Goal: Task Accomplishment & Management: Manage account settings

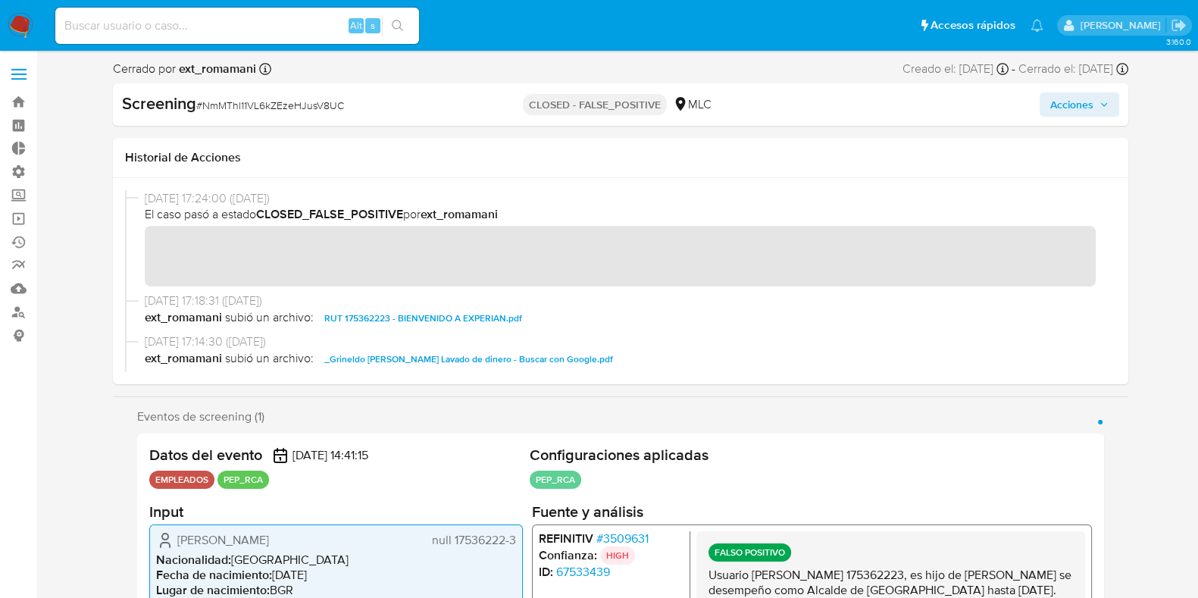
click at [20, 70] on label at bounding box center [19, 74] width 38 height 32
click at [0, 0] on input "checkbox" at bounding box center [0, 0] width 0 height 0
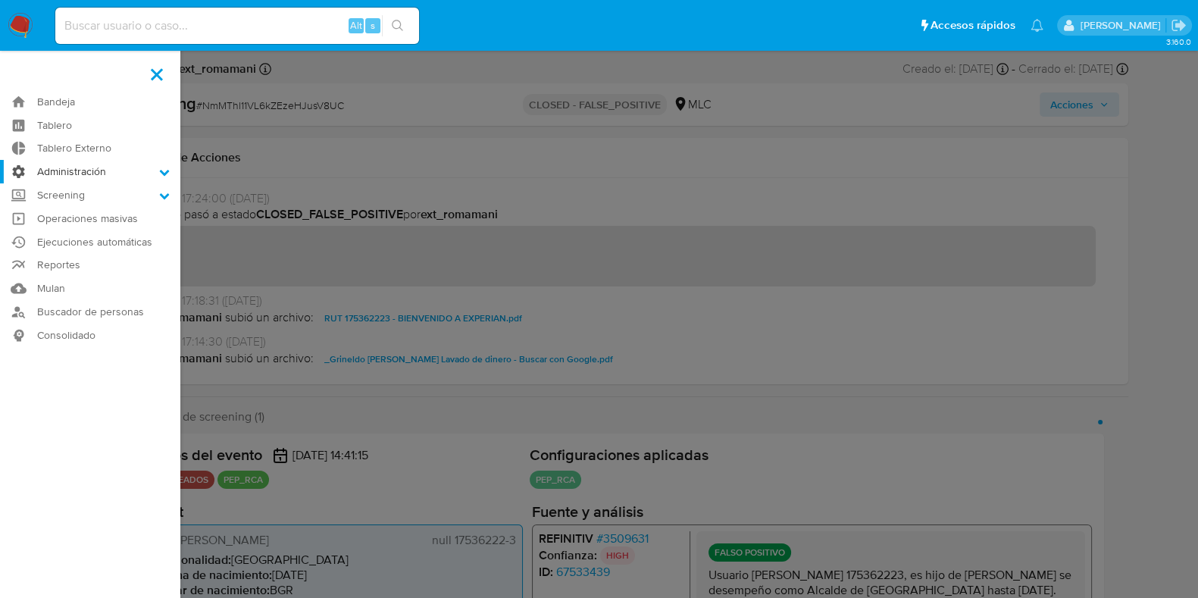
click at [90, 177] on label "Administración" at bounding box center [90, 171] width 180 height 23
click at [0, 0] on input "Administración" at bounding box center [0, 0] width 0 height 0
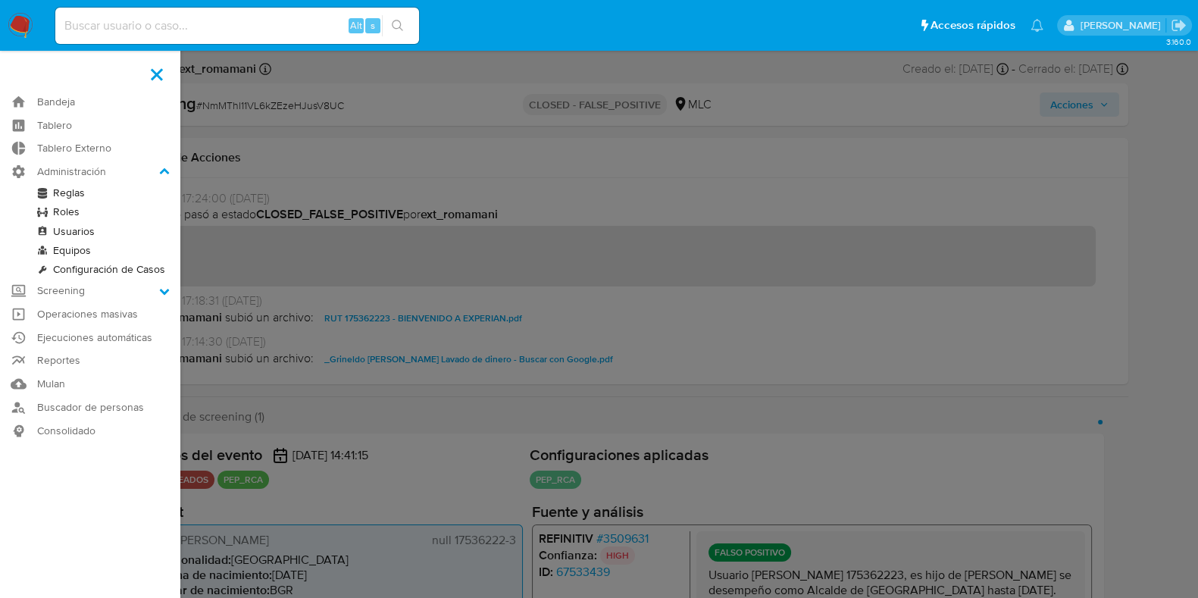
click at [126, 268] on link "Configuración de Casos" at bounding box center [90, 269] width 180 height 19
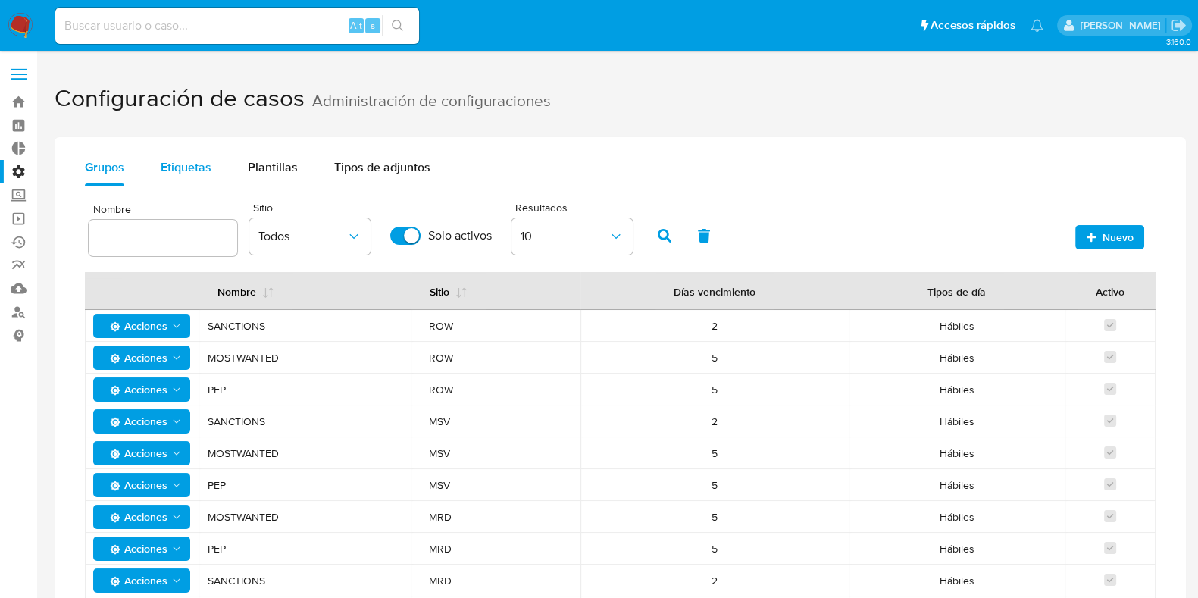
click at [214, 172] on button "Etiquetas" at bounding box center [185, 167] width 87 height 36
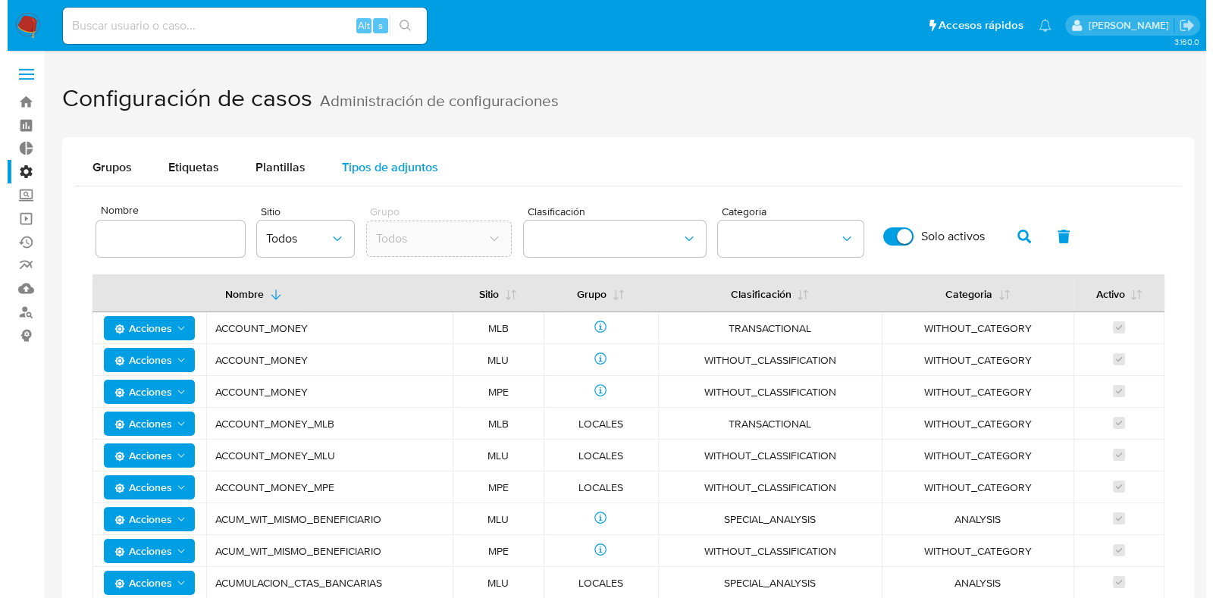
scroll to position [94, 0]
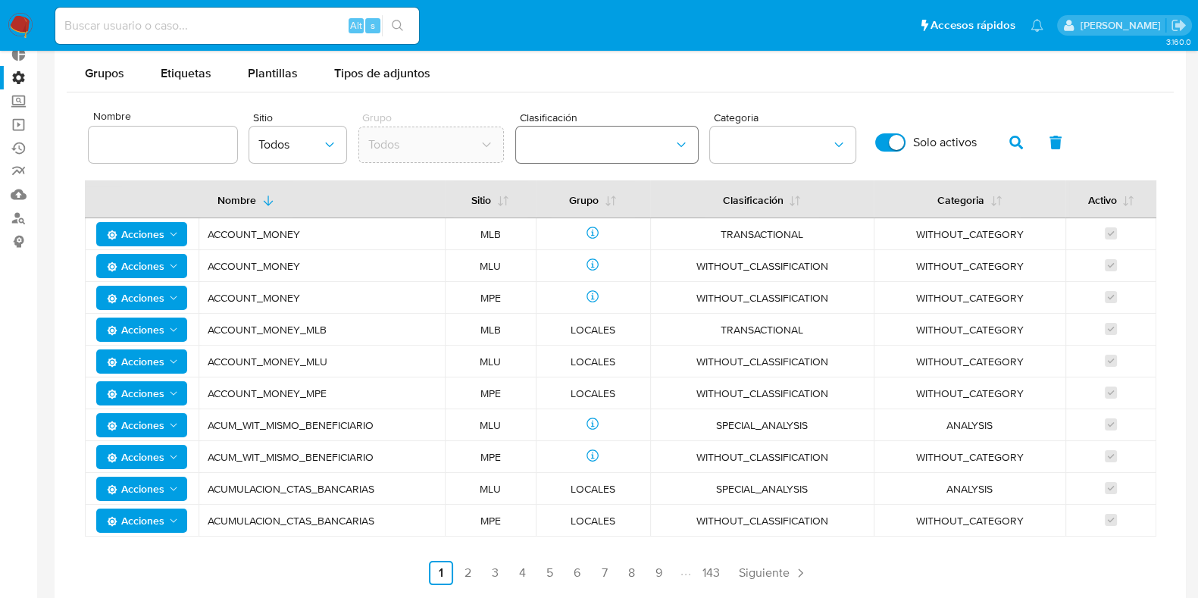
click at [678, 142] on icon "classification" at bounding box center [681, 144] width 15 height 15
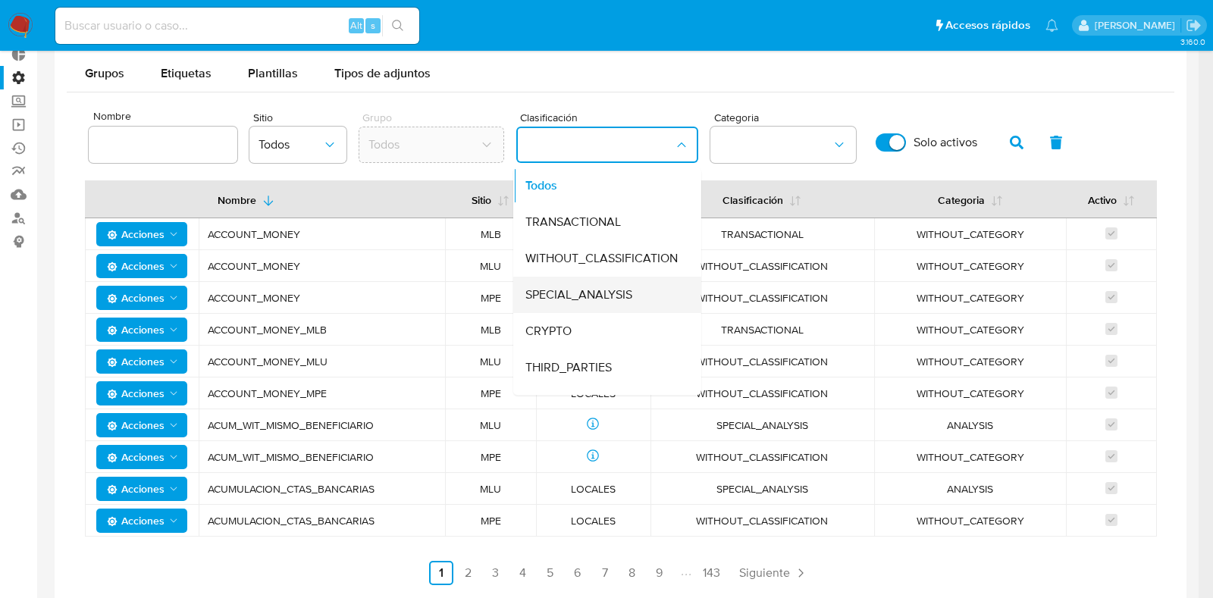
scroll to position [64, 0]
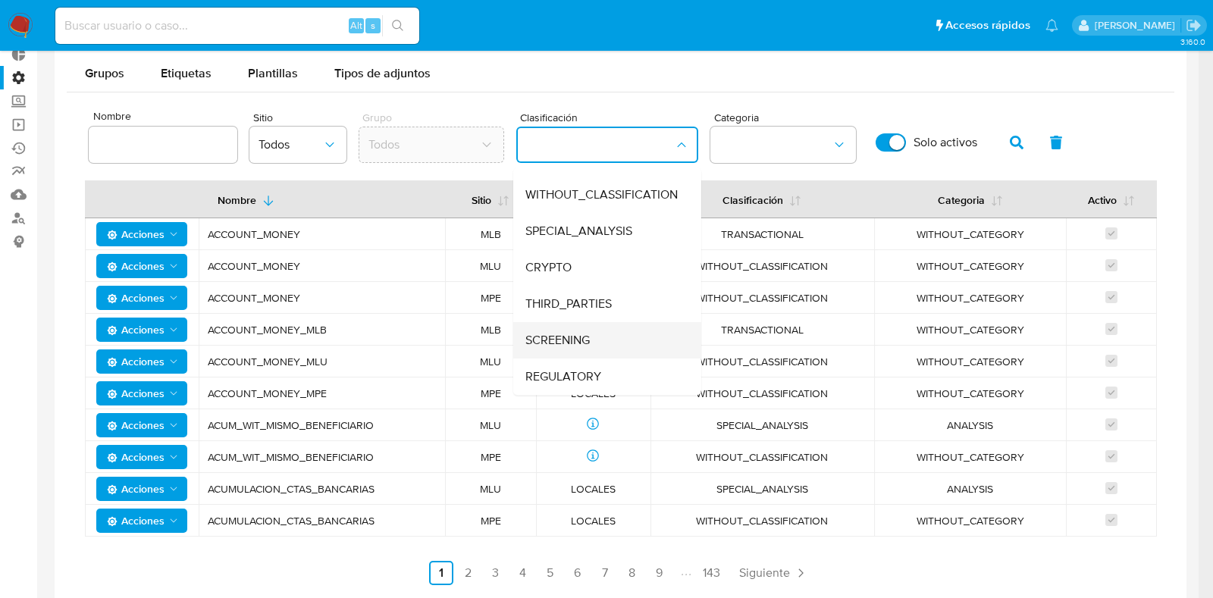
click at [587, 335] on div "SCREENING" at bounding box center [602, 340] width 155 height 36
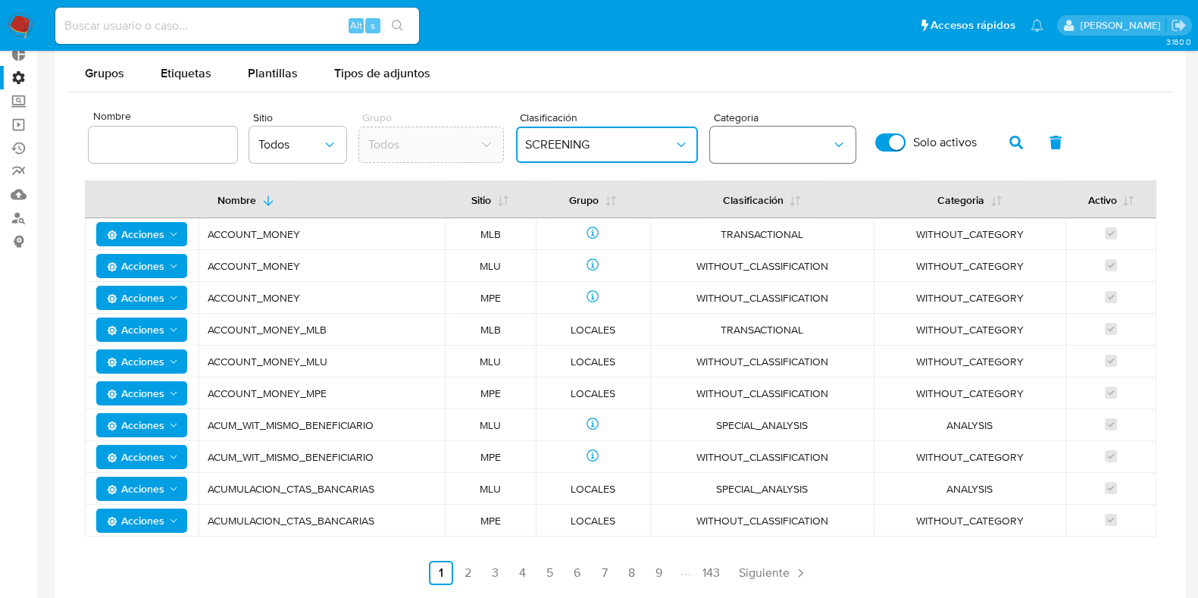
click at [812, 144] on button "category" at bounding box center [783, 145] width 146 height 36
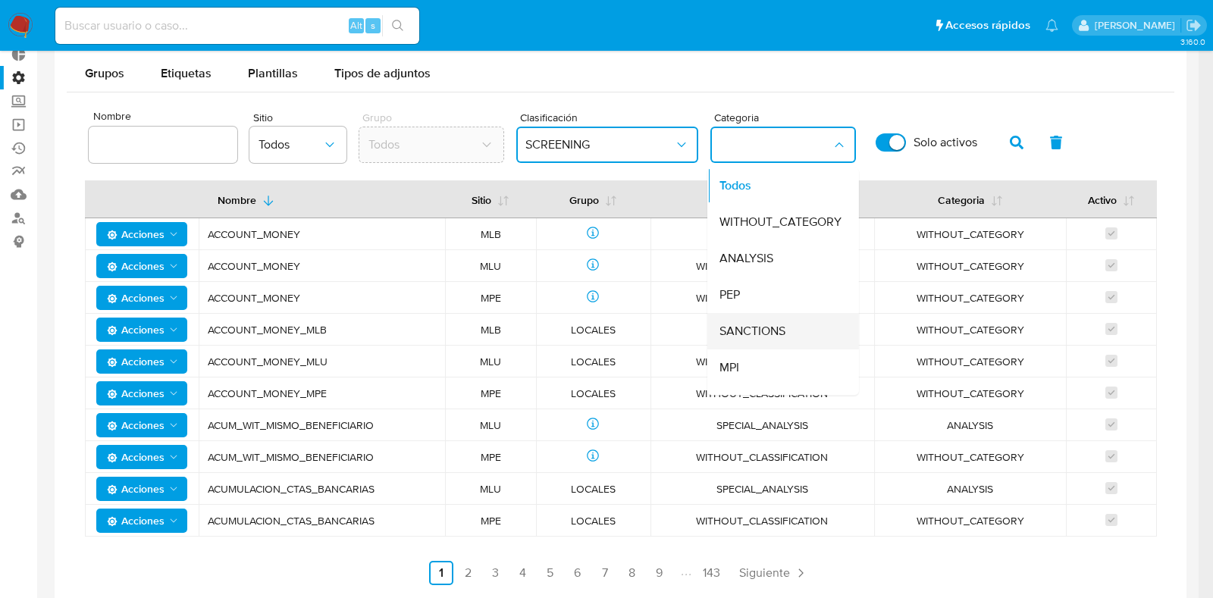
click at [770, 331] on span "SANCTIONS" at bounding box center [752, 331] width 66 height 15
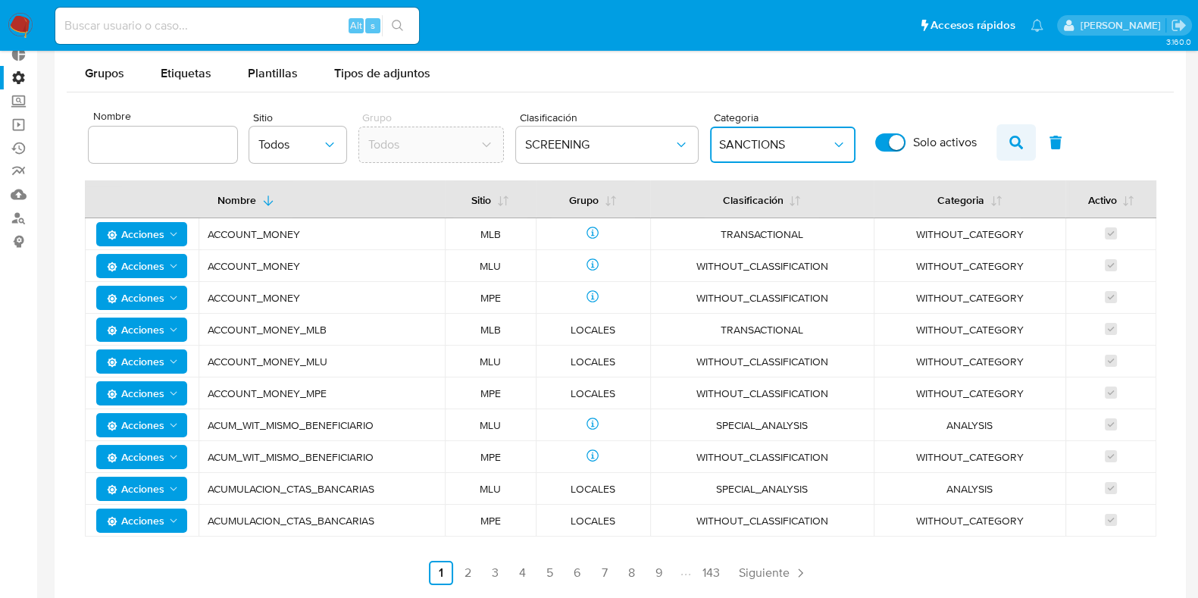
click at [1012, 142] on icon "button" at bounding box center [1016, 143] width 14 height 14
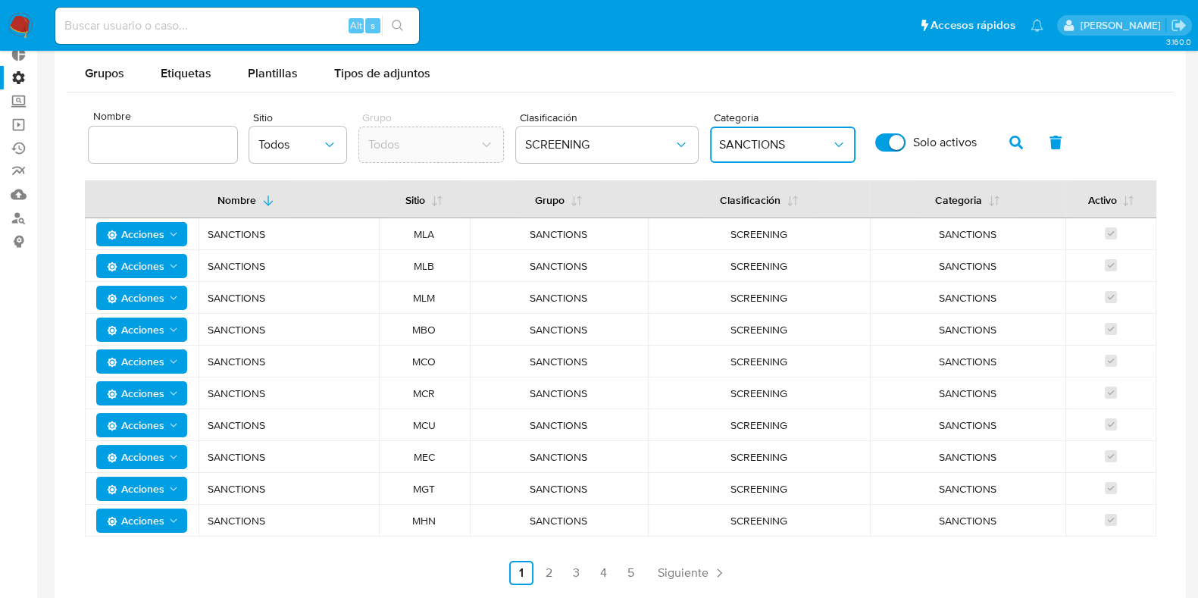
click at [244, 235] on span "SANCTIONS" at bounding box center [289, 234] width 162 height 14
click at [546, 568] on link "2" at bounding box center [549, 573] width 24 height 24
click at [325, 142] on icon "site" at bounding box center [329, 144] width 15 height 15
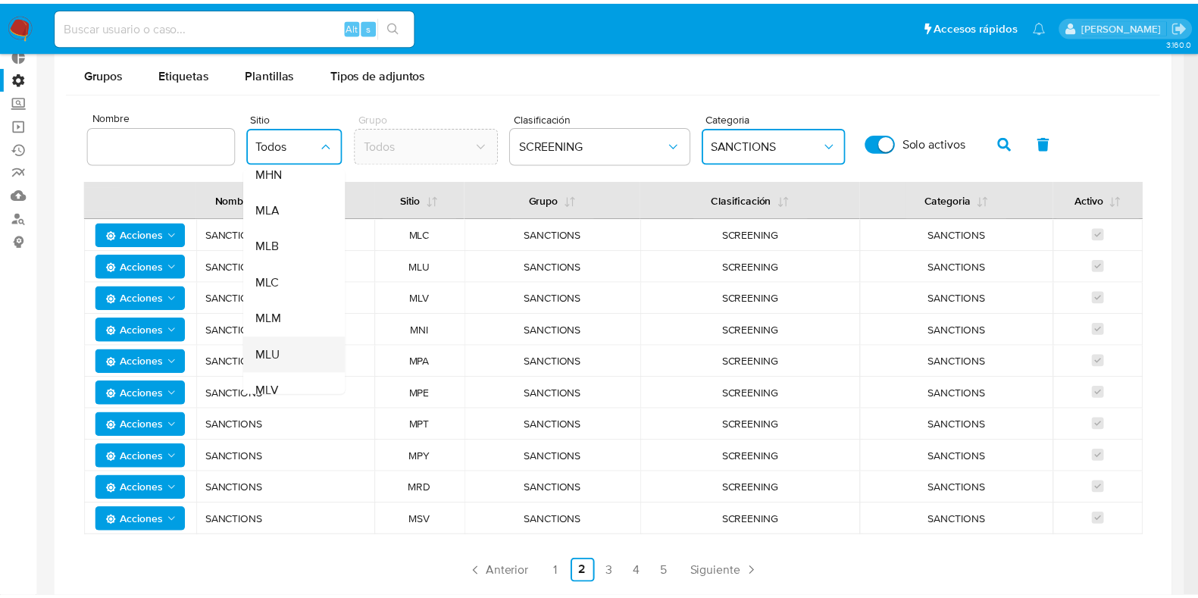
scroll to position [284, 0]
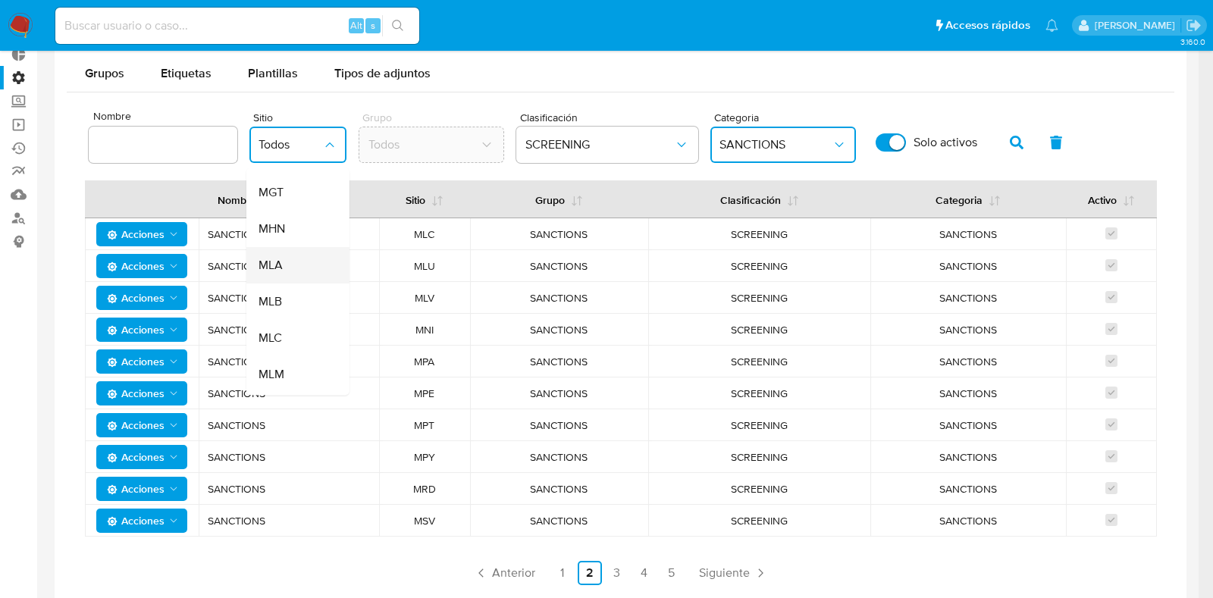
click at [283, 264] on div "MLA" at bounding box center [293, 265] width 70 height 36
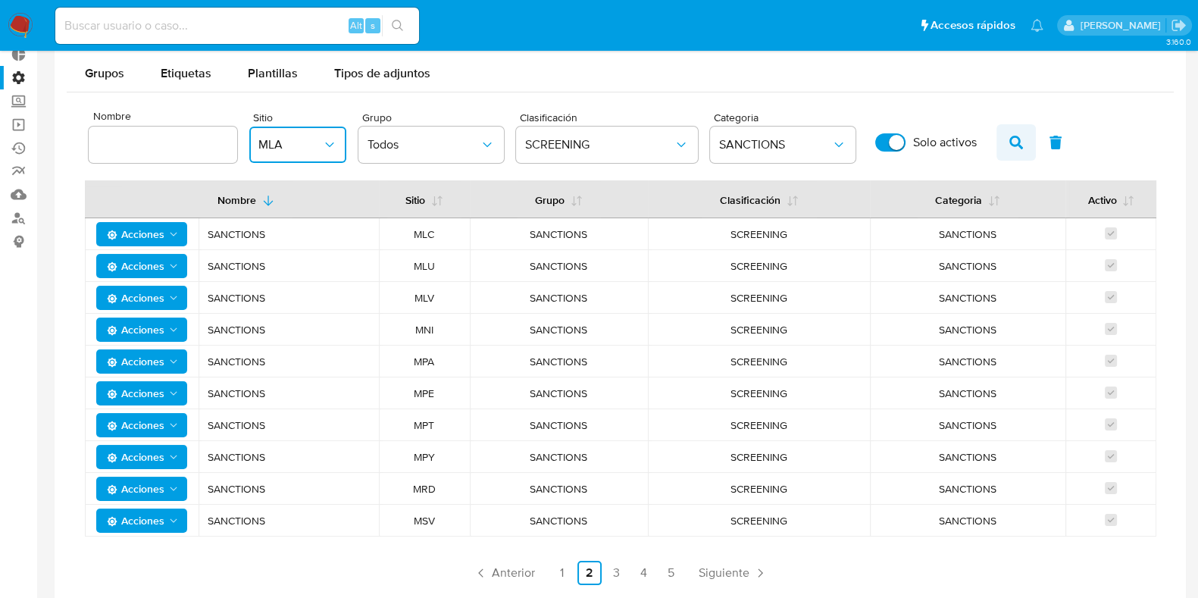
click at [1015, 131] on span "button" at bounding box center [1016, 143] width 14 height 26
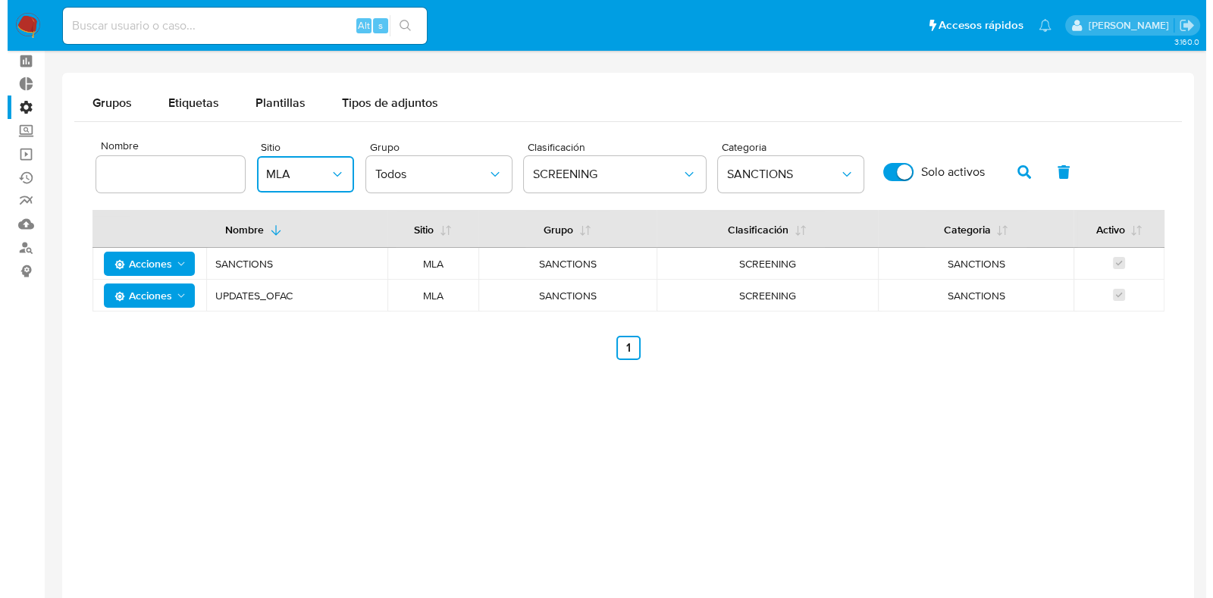
scroll to position [94, 0]
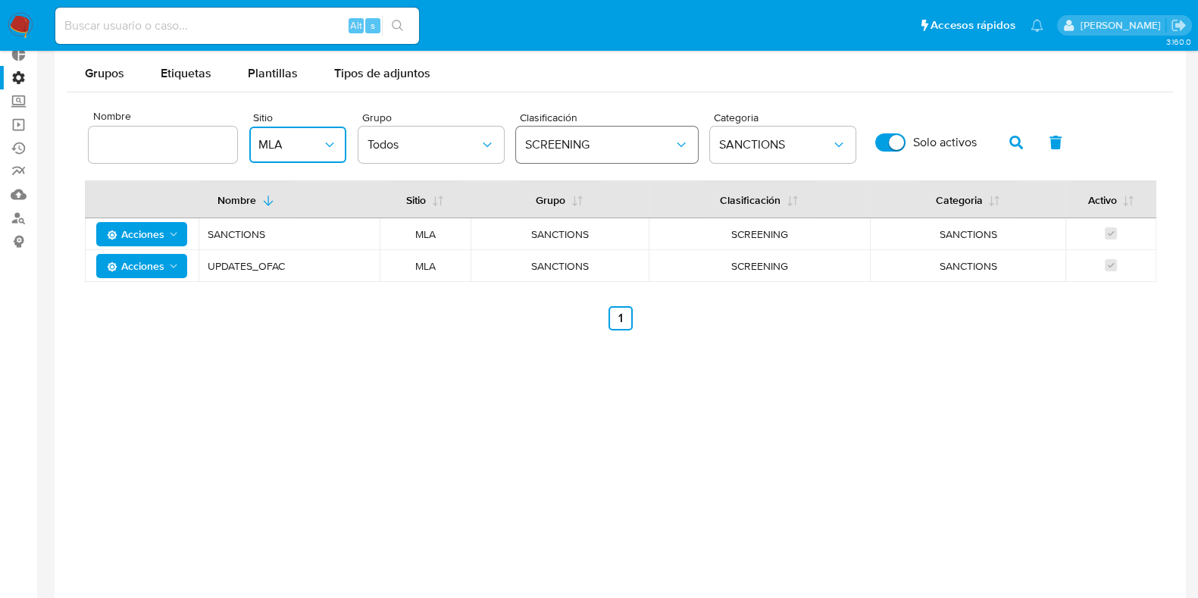
click at [681, 142] on icon "classification" at bounding box center [681, 144] width 8 height 5
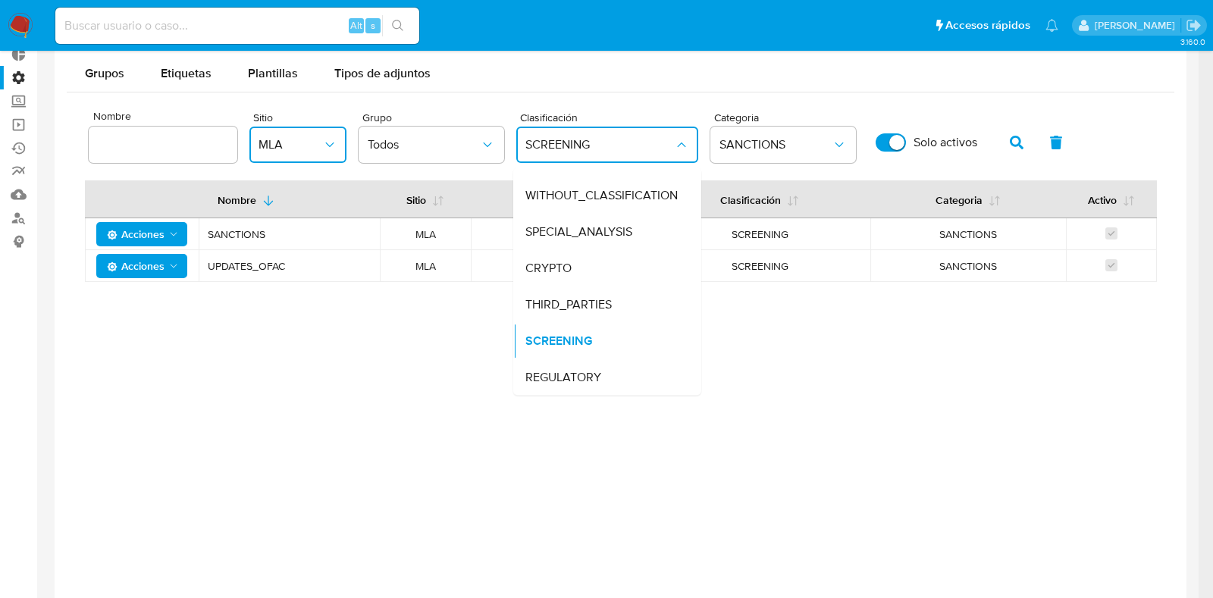
scroll to position [64, 0]
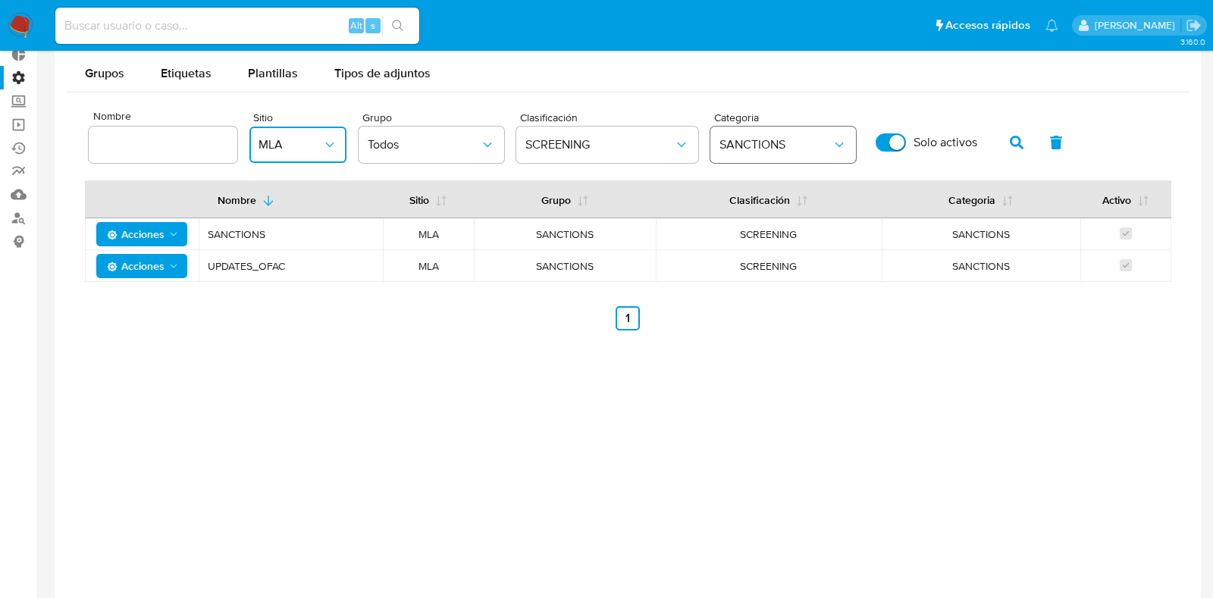
click at [825, 138] on span "SANCTIONS" at bounding box center [775, 144] width 112 height 15
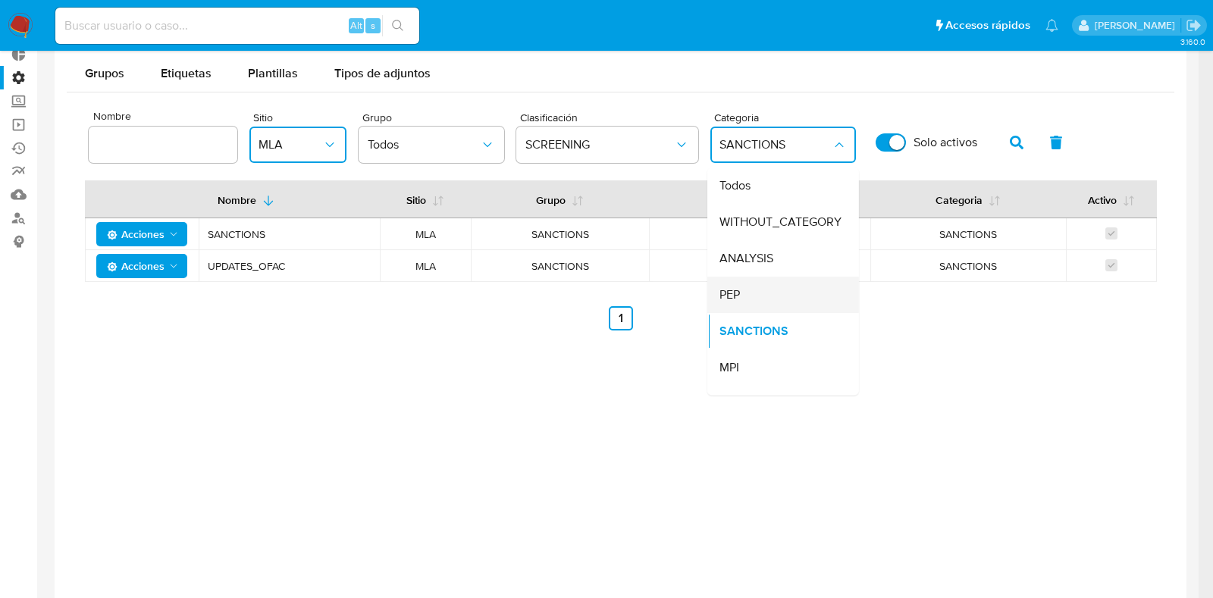
click at [806, 289] on div "PEP" at bounding box center [778, 295] width 118 height 36
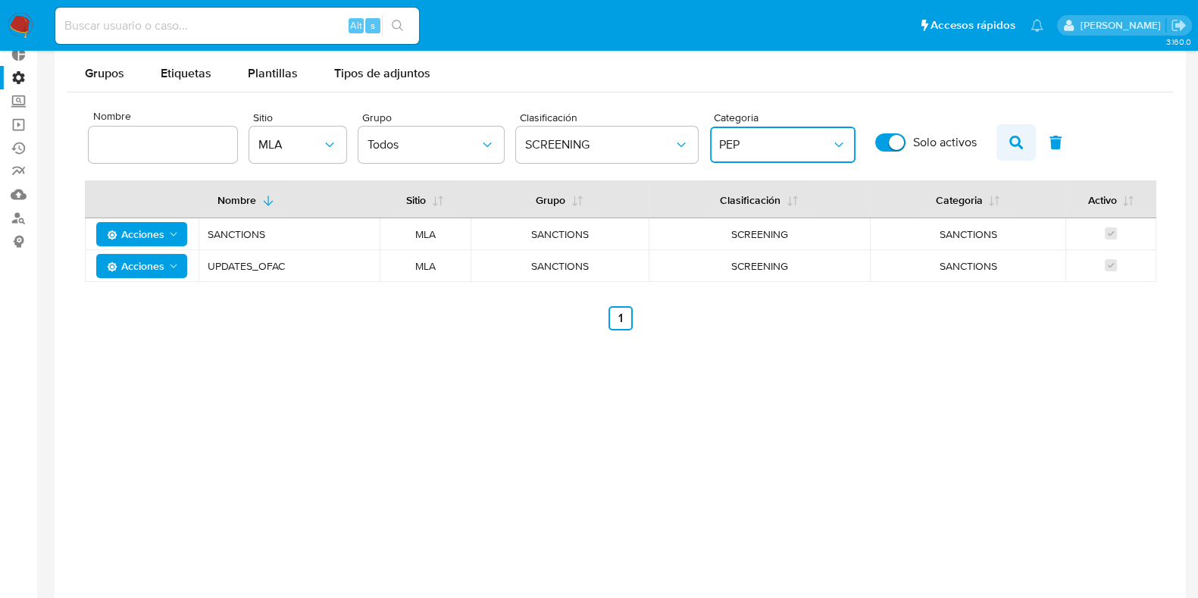
click at [1015, 136] on icon "button" at bounding box center [1016, 143] width 14 height 14
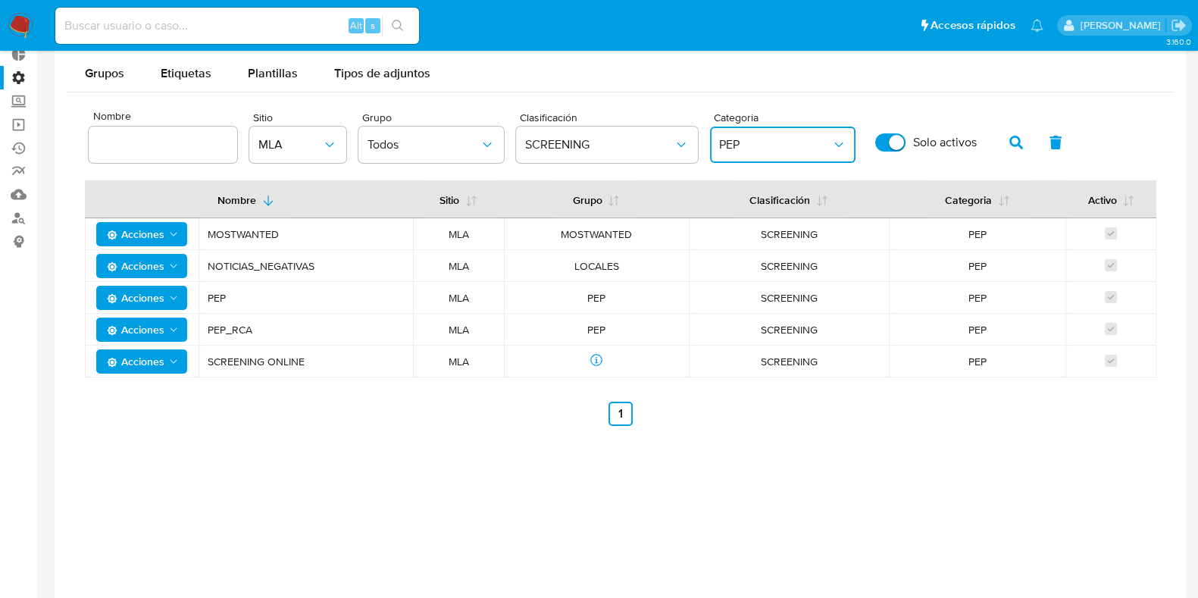
click at [838, 142] on icon "category" at bounding box center [838, 144] width 15 height 15
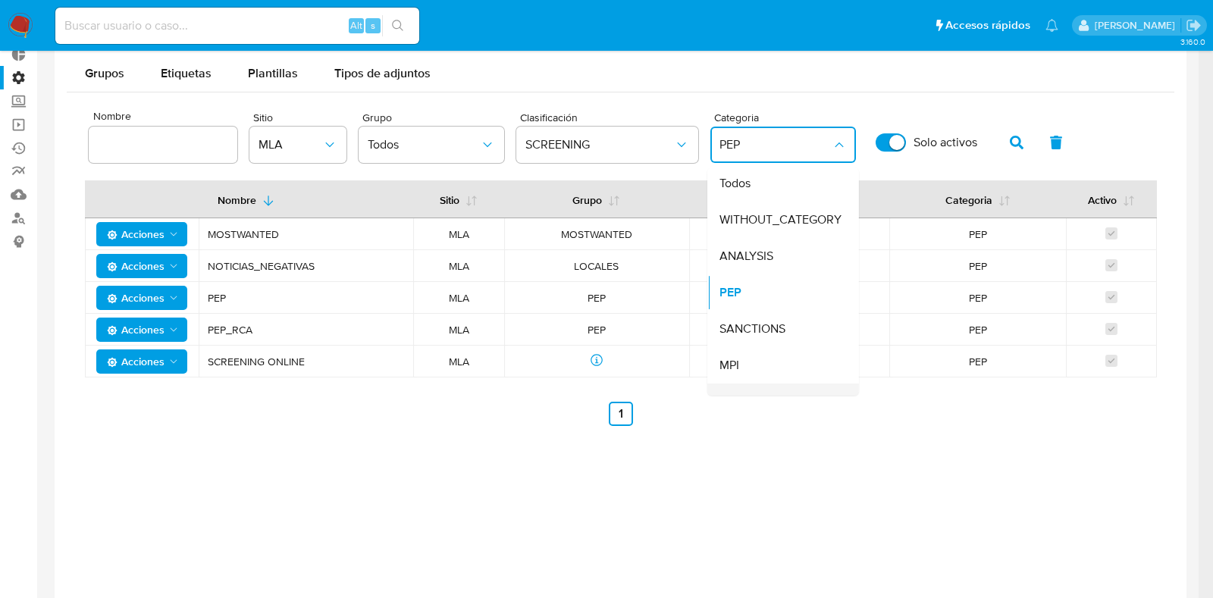
scroll to position [0, 0]
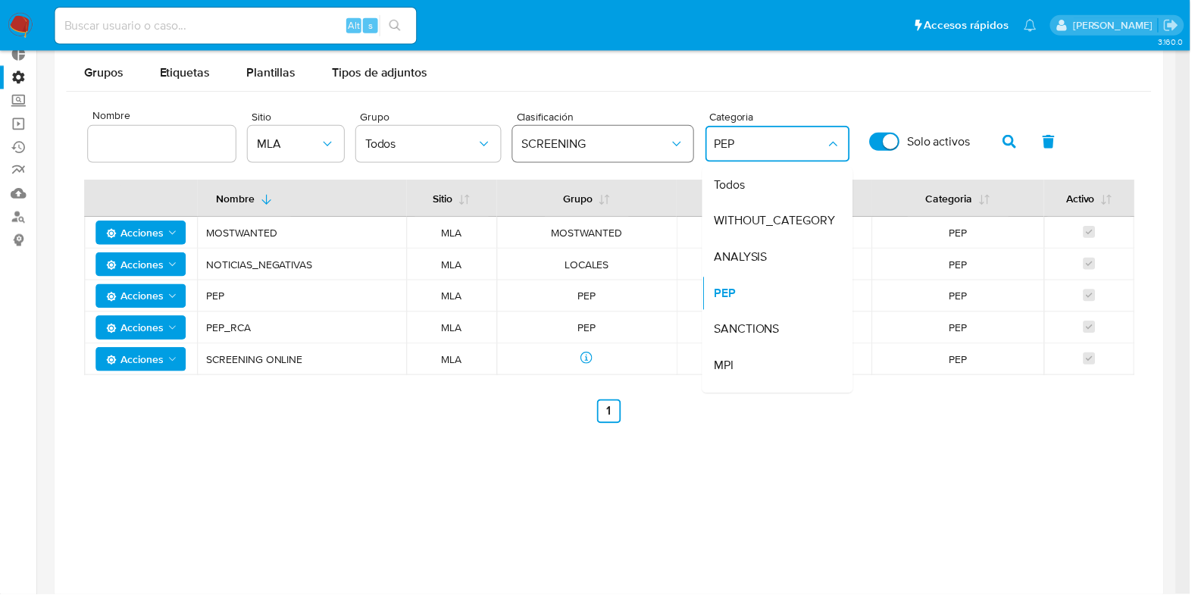
click at [668, 141] on span "SCREENING" at bounding box center [599, 144] width 149 height 15
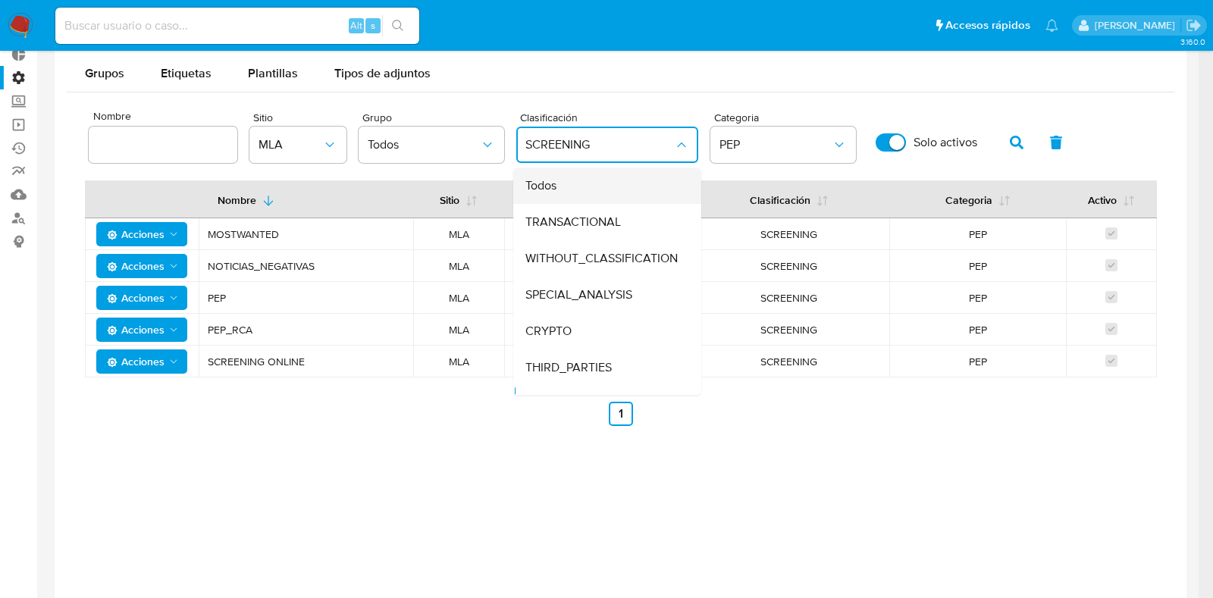
scroll to position [27, 0]
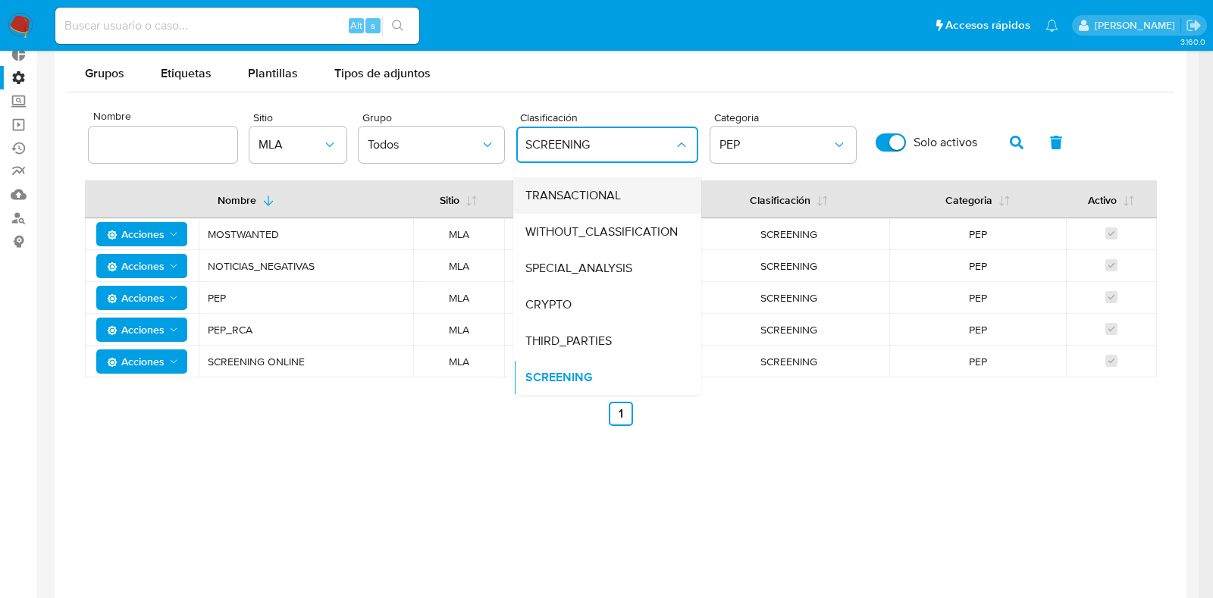
click at [602, 190] on span "TRANSACTIONAL" at bounding box center [572, 195] width 95 height 15
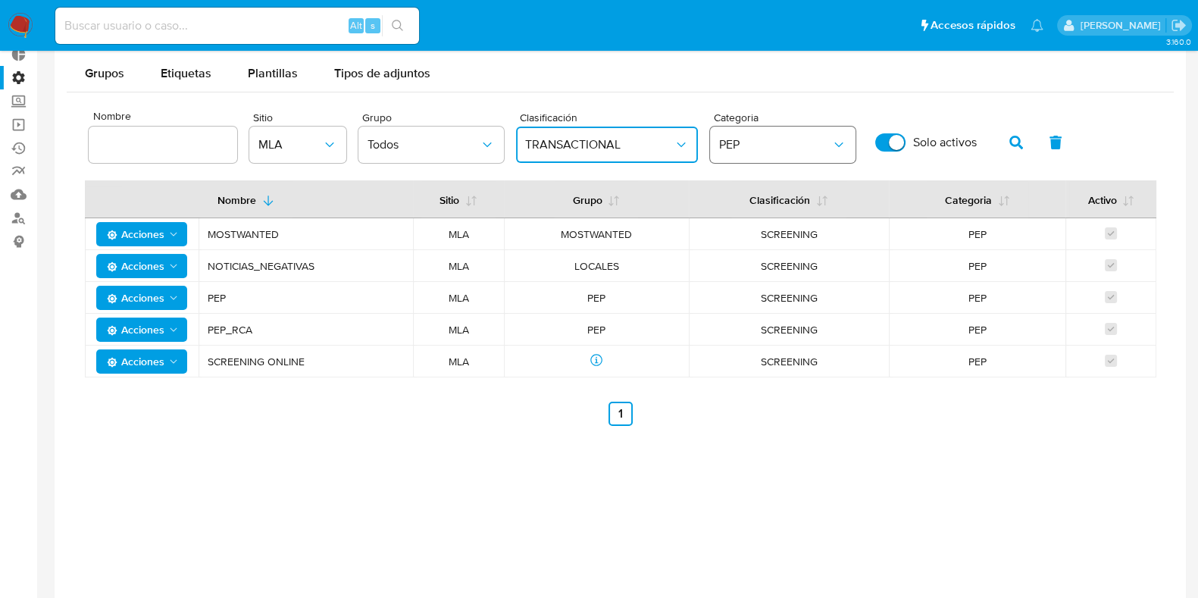
click at [834, 137] on icon "category" at bounding box center [838, 144] width 15 height 15
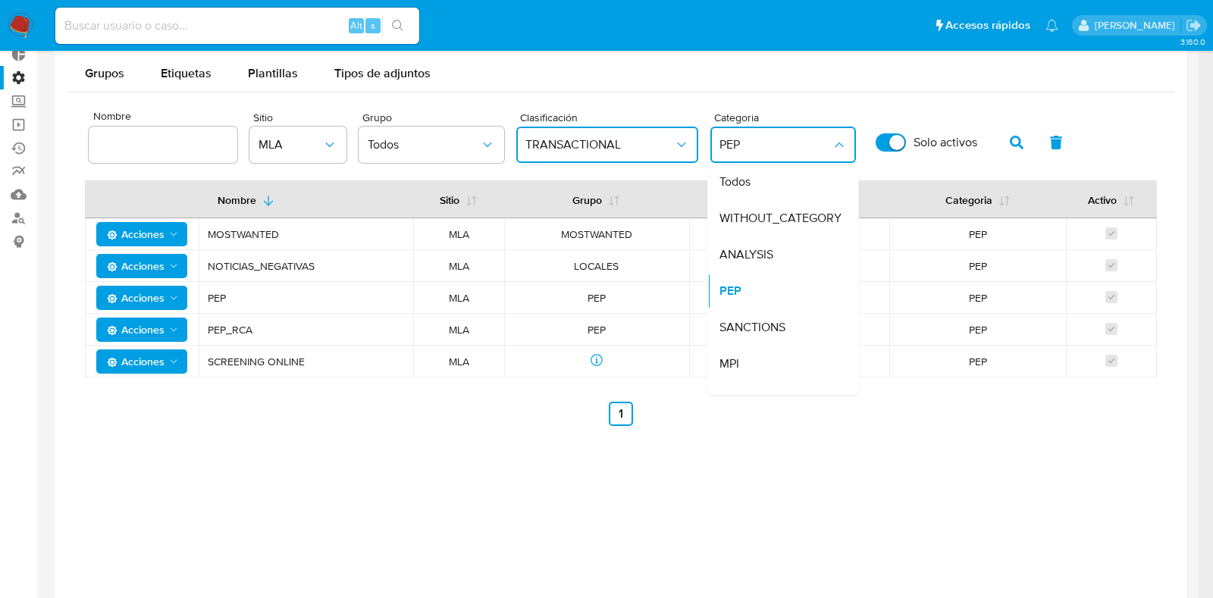
scroll to position [0, 0]
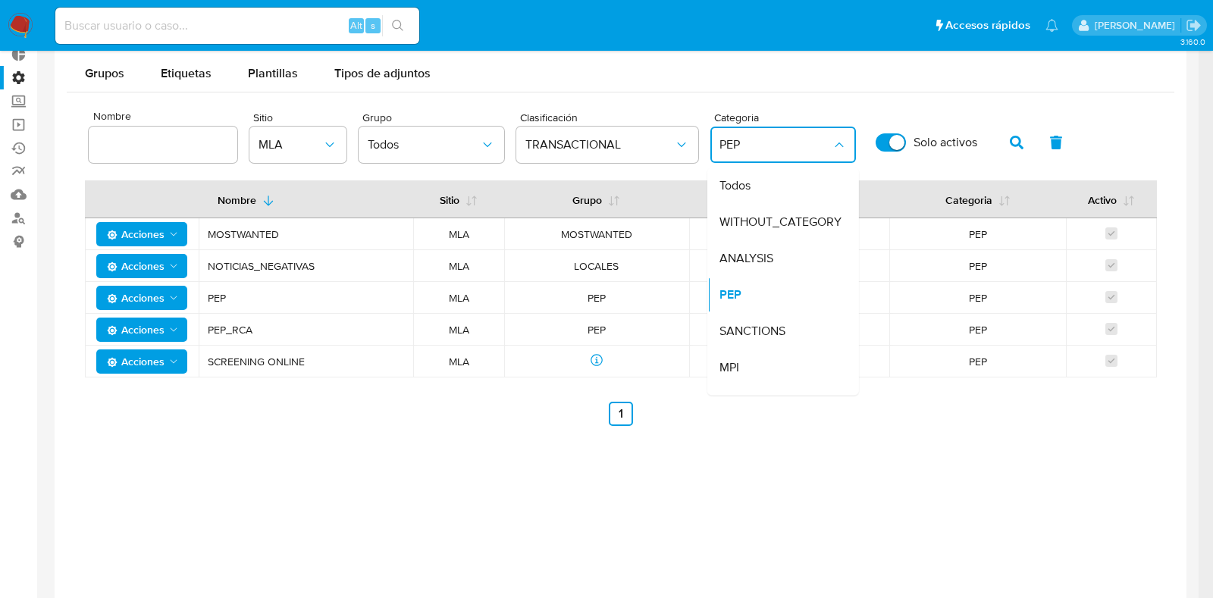
click at [763, 74] on div "Grupos Etiquetas Plantillas Tipos de adjuntos" at bounding box center [620, 73] width 1107 height 36
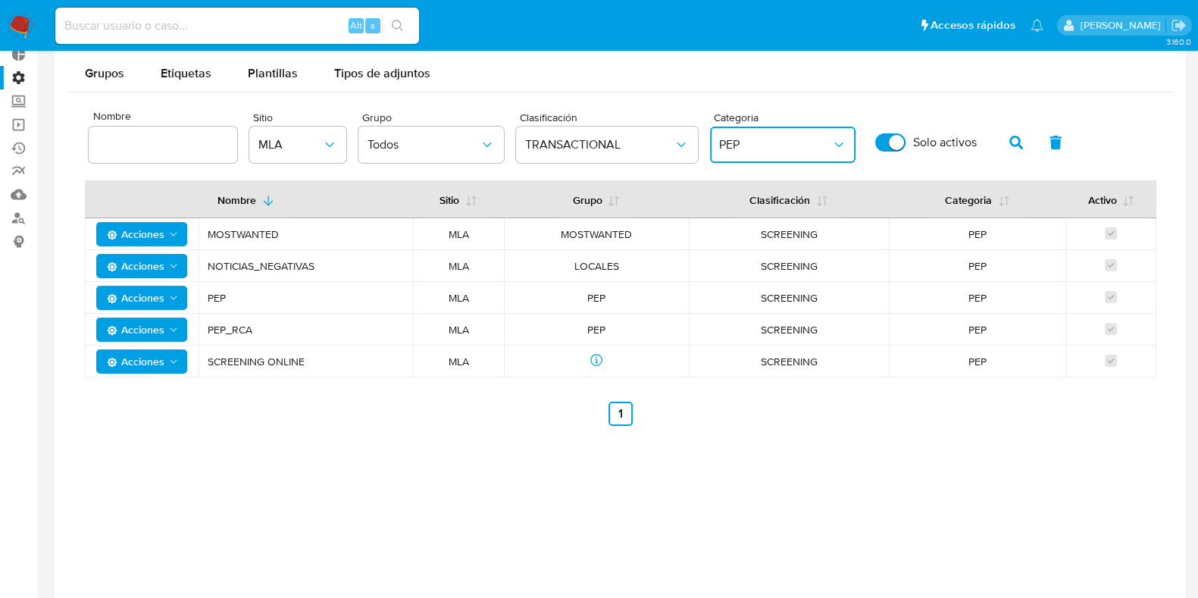
click at [838, 149] on icon "category" at bounding box center [838, 144] width 15 height 15
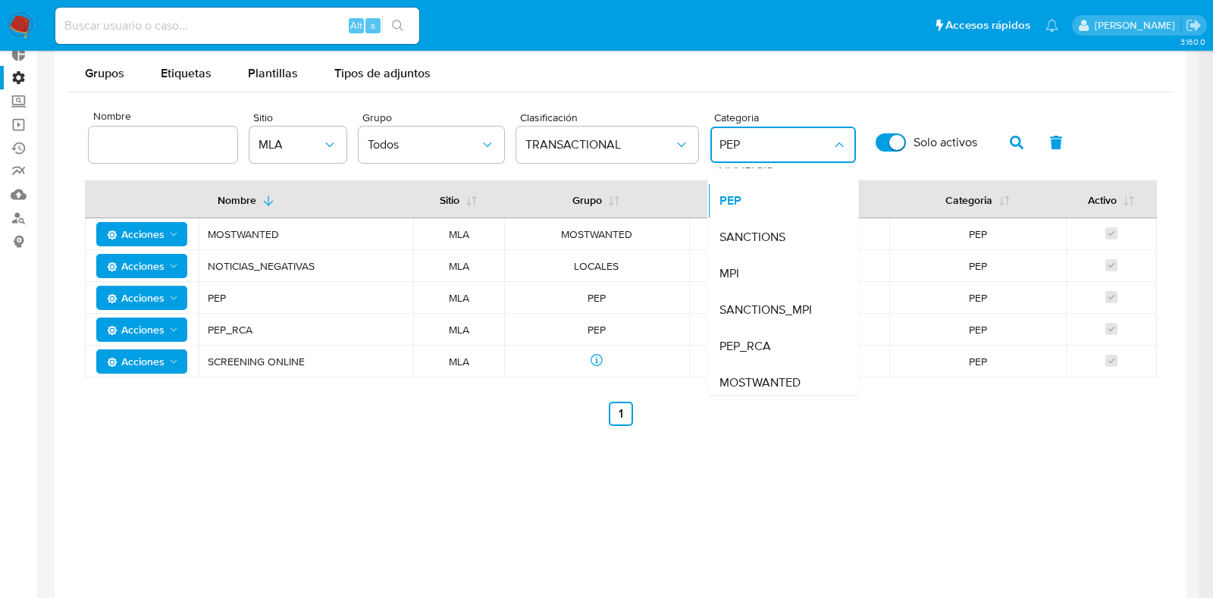
scroll to position [99, 0]
click at [770, 233] on span "SANCTIONS" at bounding box center [752, 231] width 66 height 15
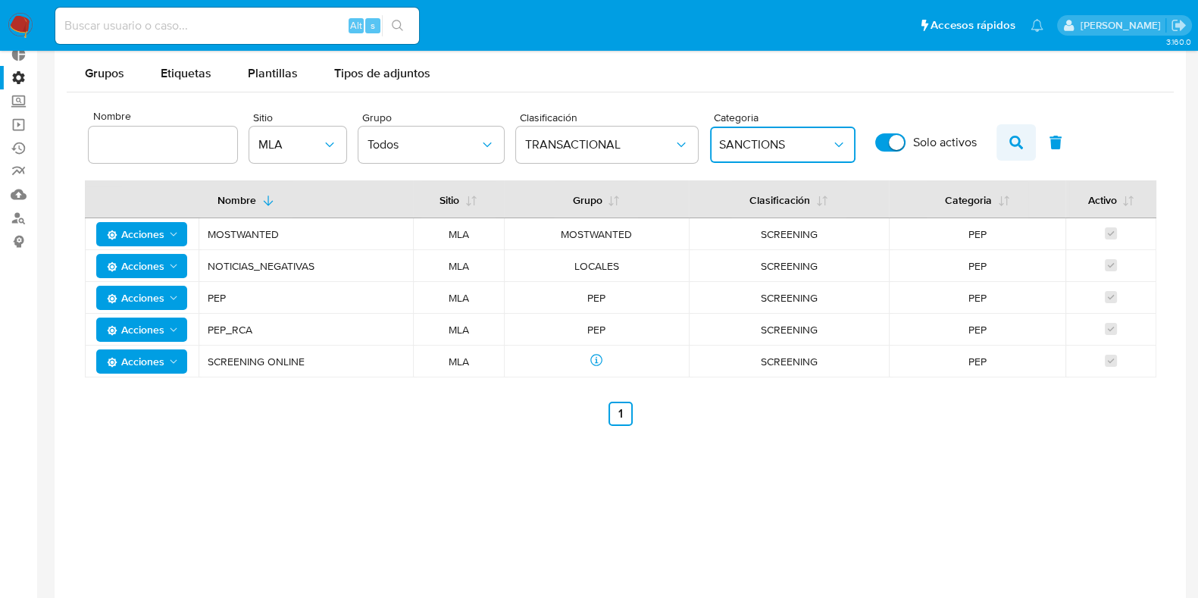
click at [1015, 141] on icon "button" at bounding box center [1016, 143] width 14 height 14
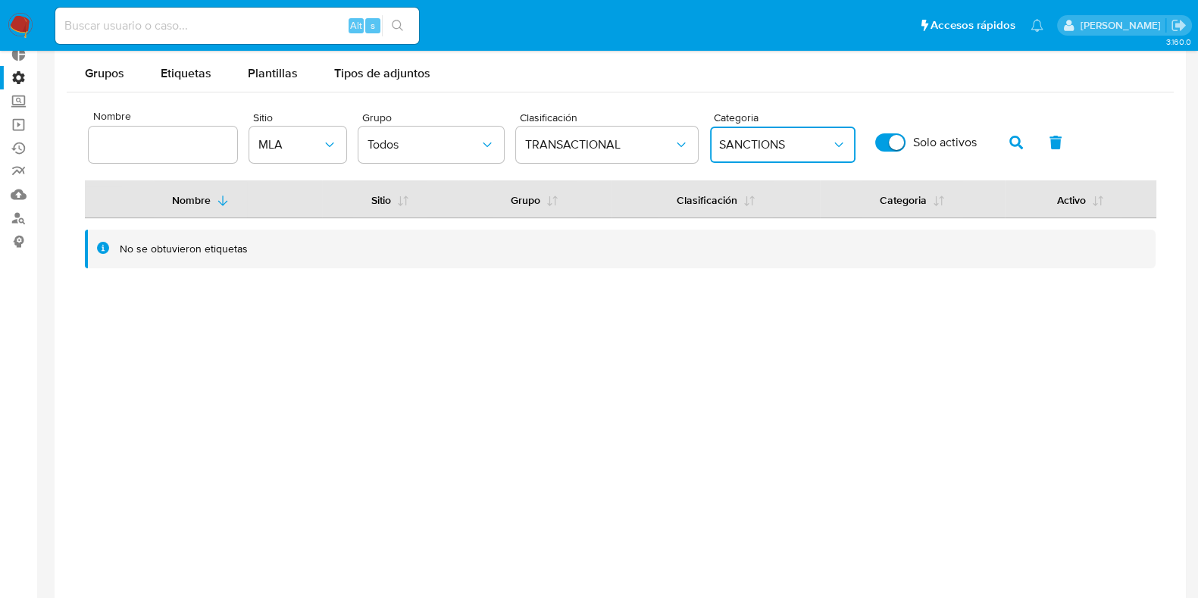
click at [832, 137] on icon "category" at bounding box center [838, 144] width 15 height 15
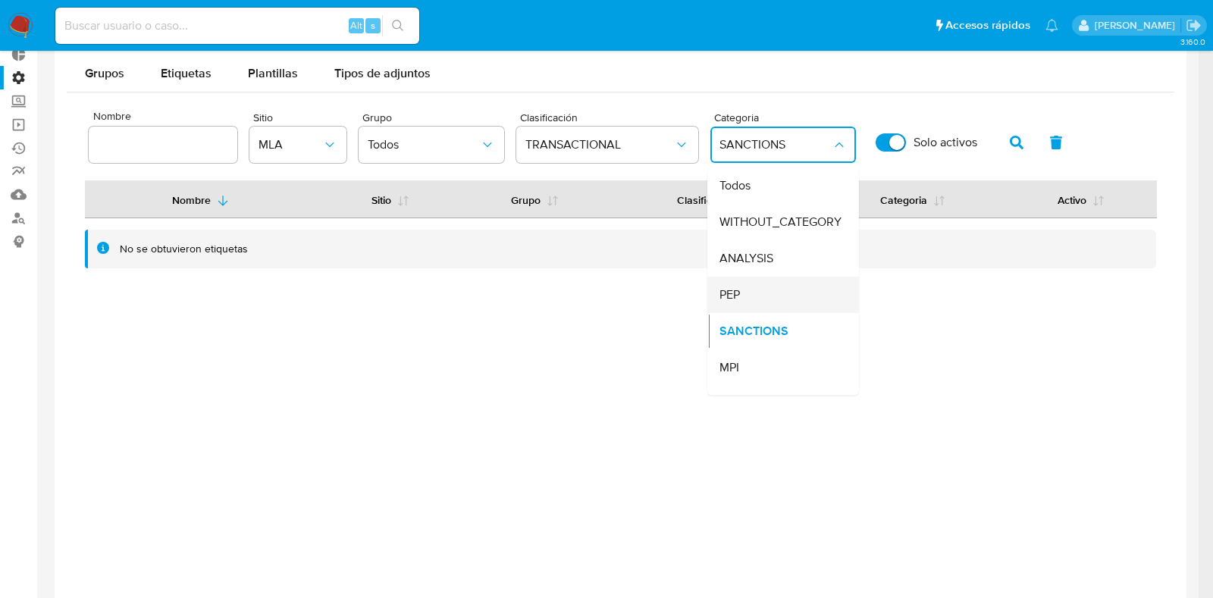
click at [792, 285] on div "PEP" at bounding box center [778, 295] width 118 height 36
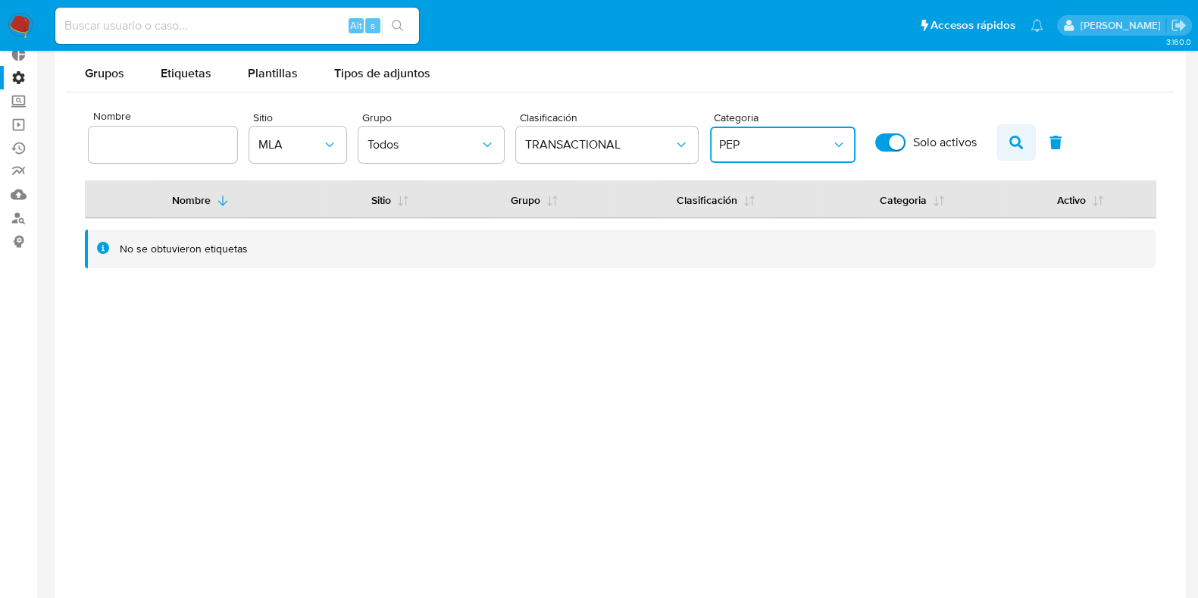
click at [999, 134] on button "button" at bounding box center [1016, 142] width 39 height 36
click at [841, 152] on button "PEP" at bounding box center [783, 145] width 146 height 36
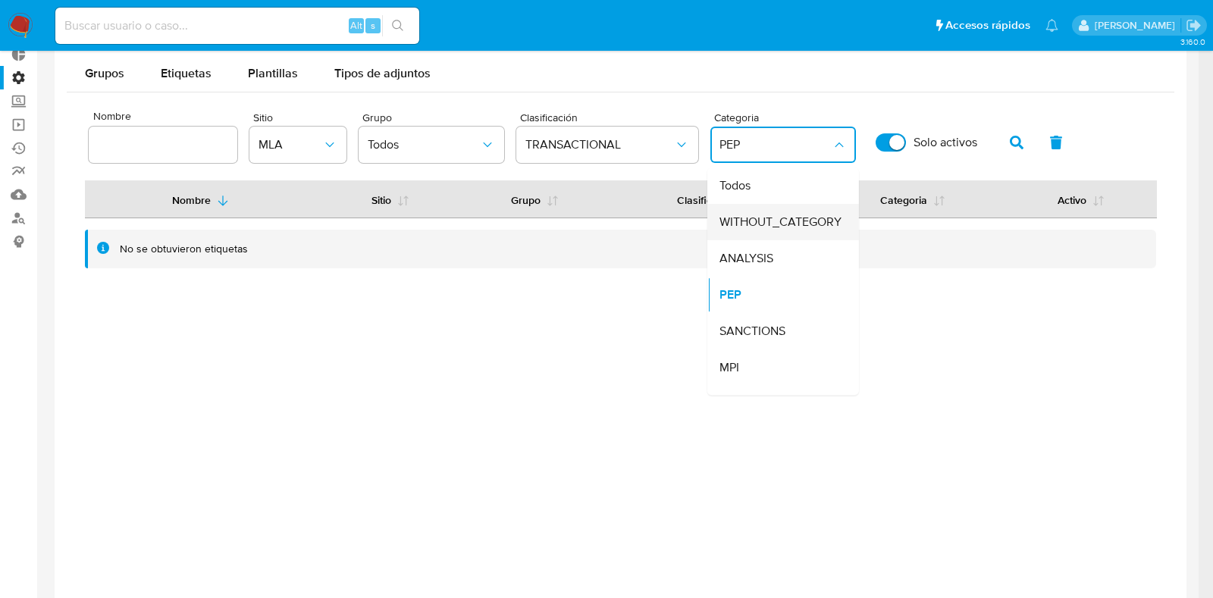
click at [755, 227] on span "WITHOUT_CATEGORY" at bounding box center [780, 221] width 122 height 15
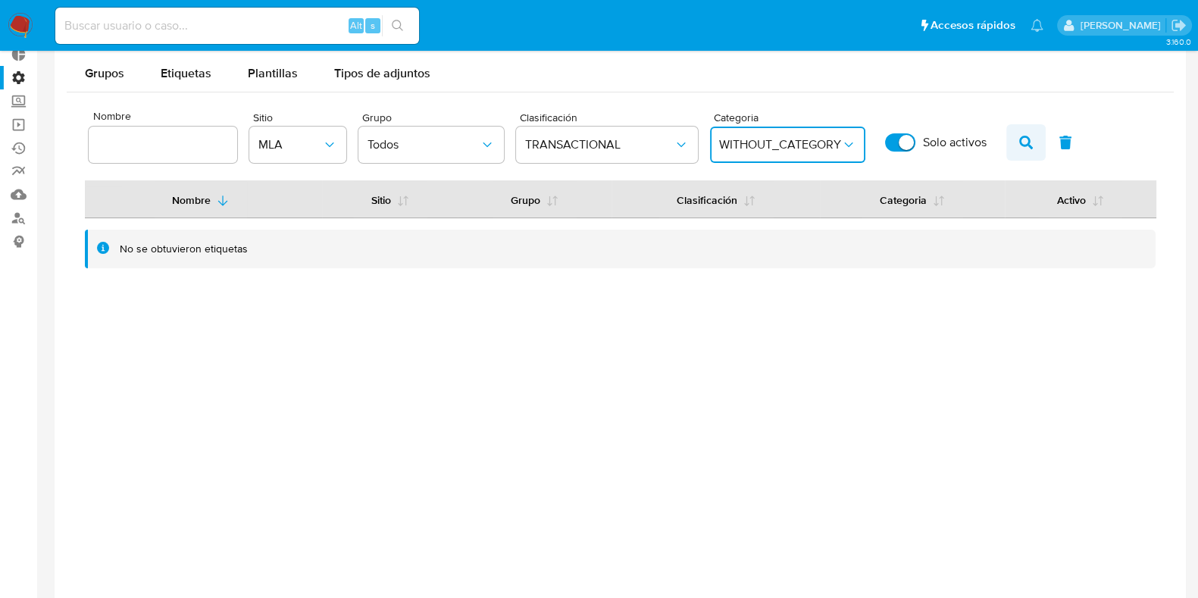
click at [1012, 134] on button "button" at bounding box center [1025, 142] width 39 height 36
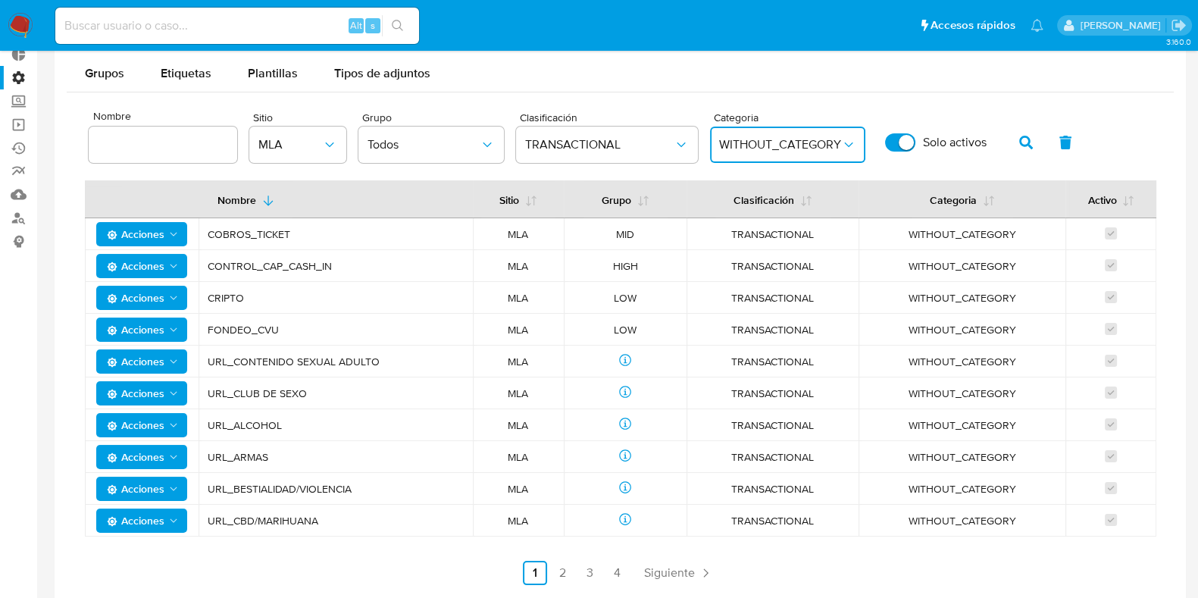
click at [803, 133] on button "WITHOUT_CATEGORY" at bounding box center [787, 145] width 155 height 36
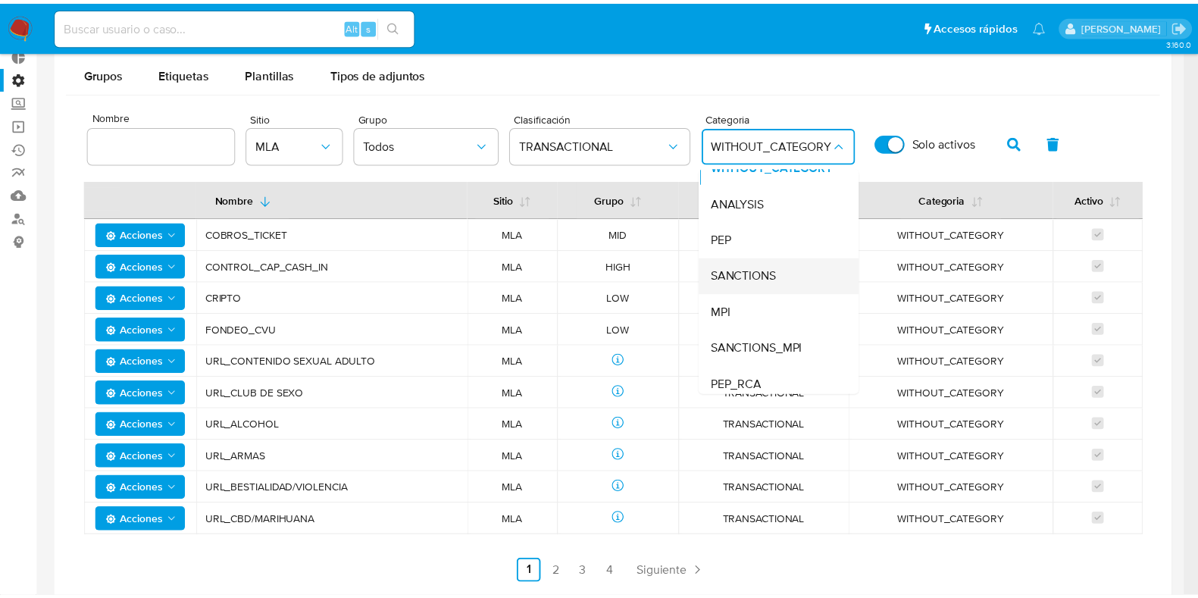
scroll to position [94, 0]
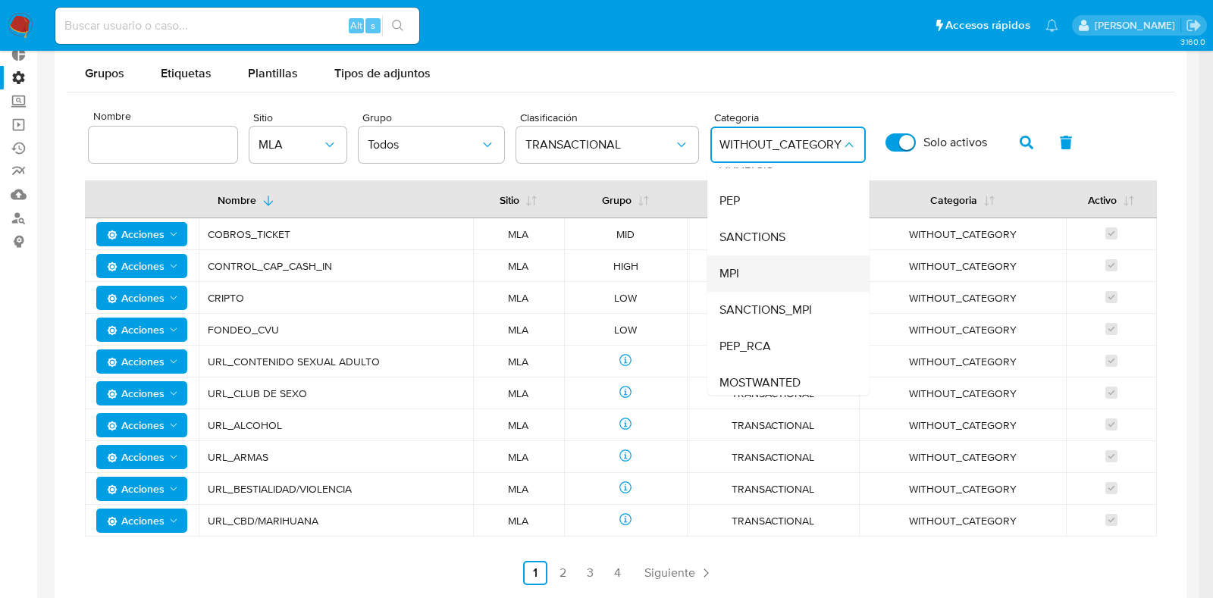
click at [768, 259] on div "MPI" at bounding box center [783, 273] width 129 height 36
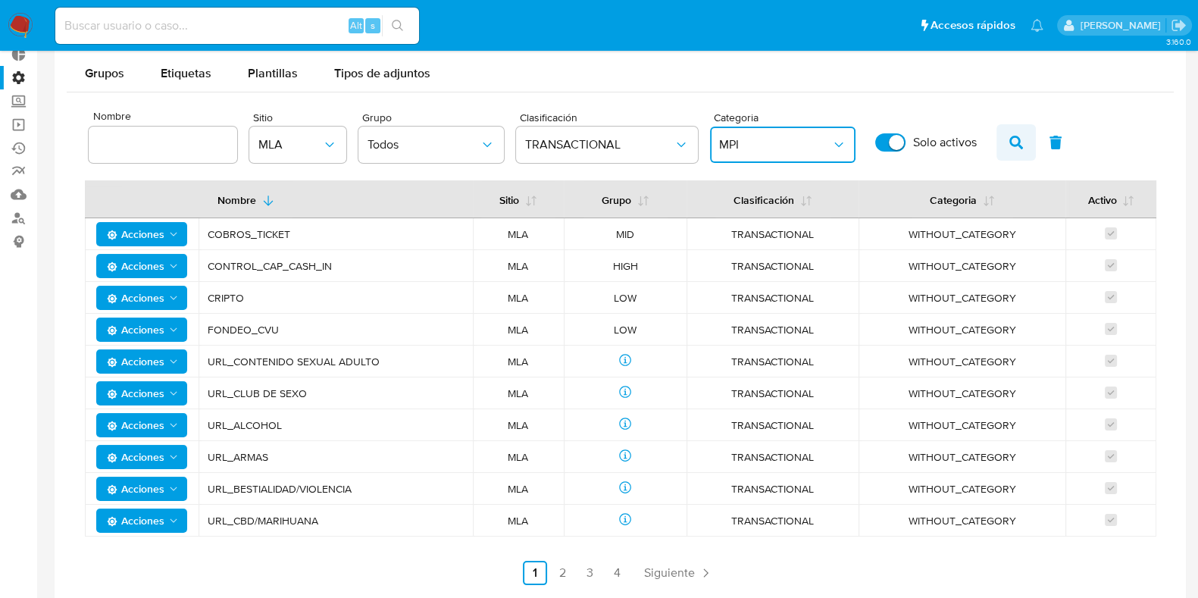
click at [1015, 136] on icon "button" at bounding box center [1016, 143] width 14 height 14
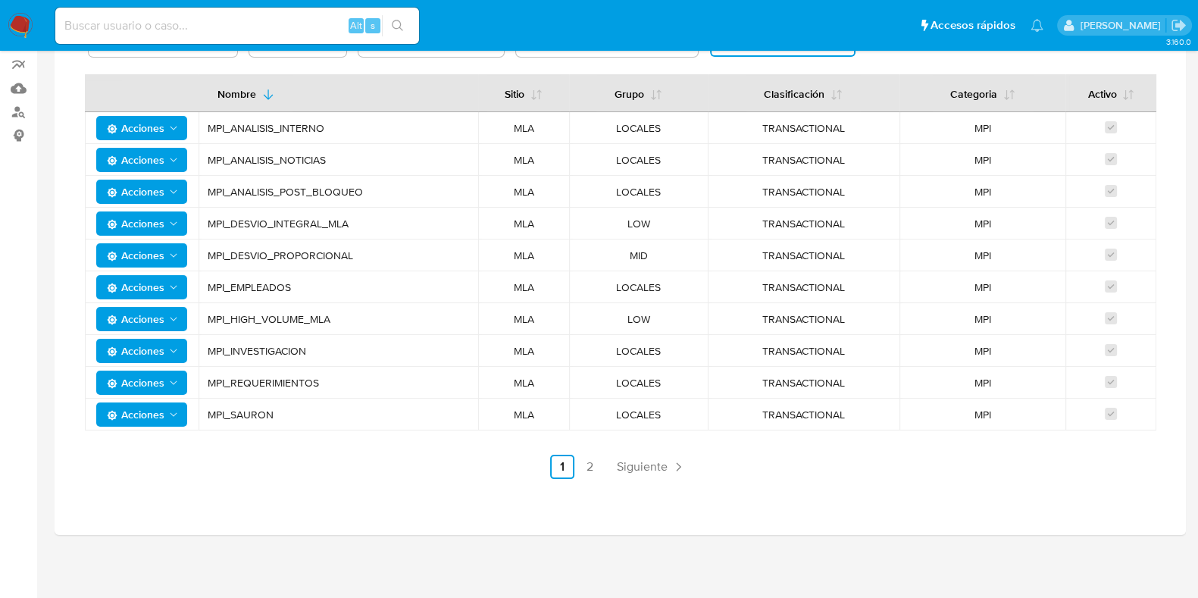
scroll to position [105, 0]
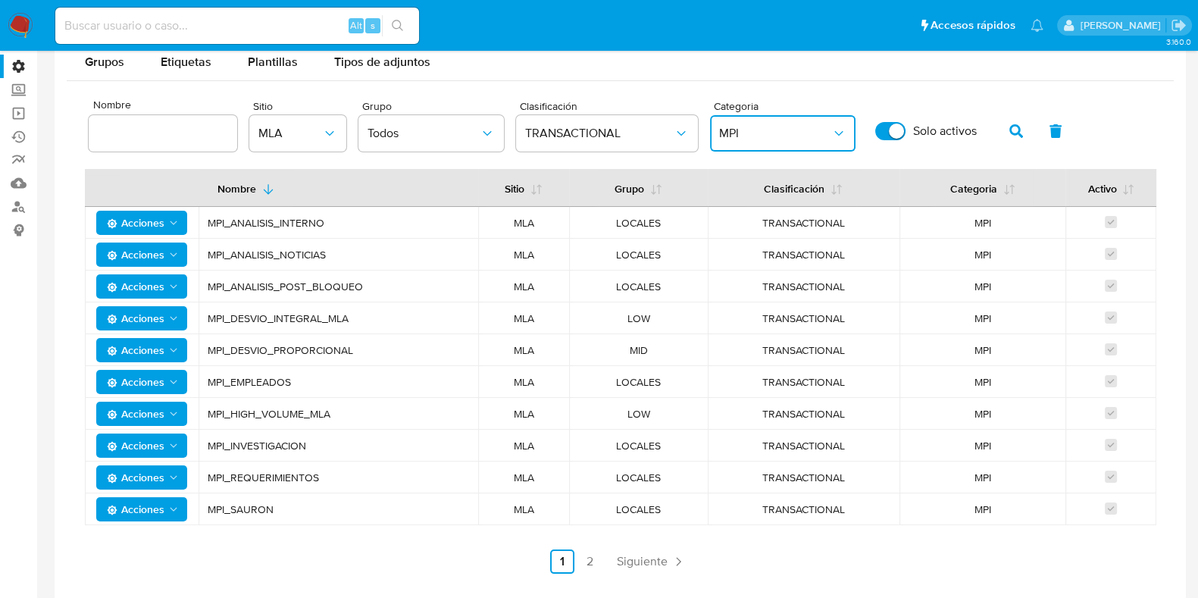
drag, startPoint x: 327, startPoint y: 221, endPoint x: 264, endPoint y: 219, distance: 63.7
click at [264, 219] on span "MPI_ANALISIS_INTERNO" at bounding box center [338, 223] width 261 height 14
click at [831, 138] on icon "category" at bounding box center [838, 133] width 15 height 15
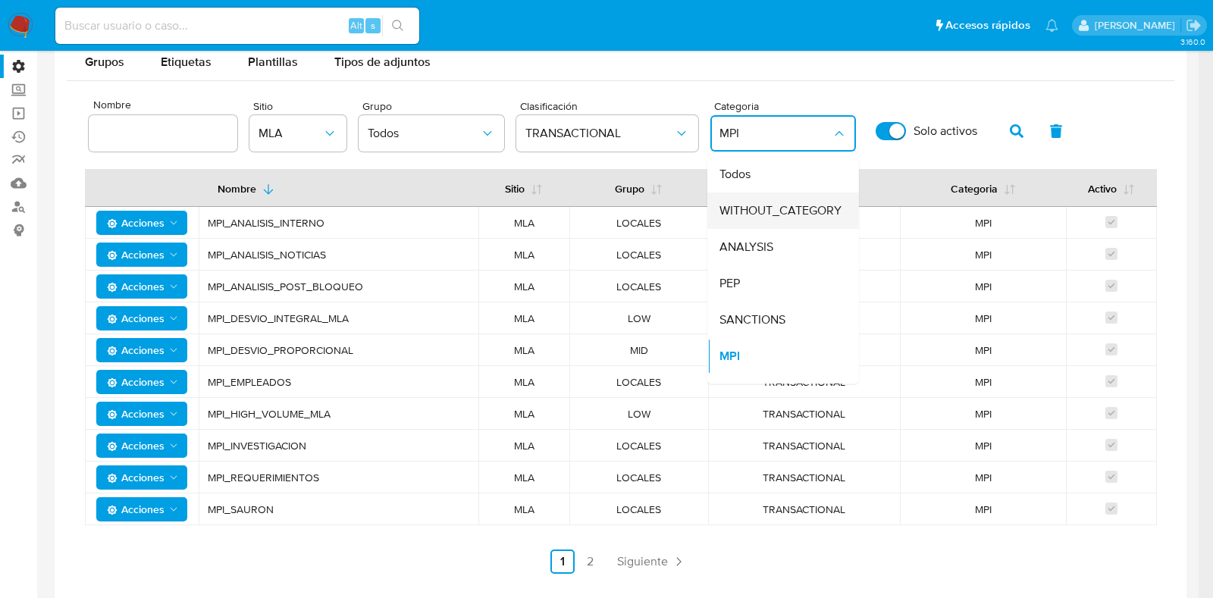
click at [784, 217] on span "WITHOUT_CATEGORY" at bounding box center [780, 210] width 122 height 15
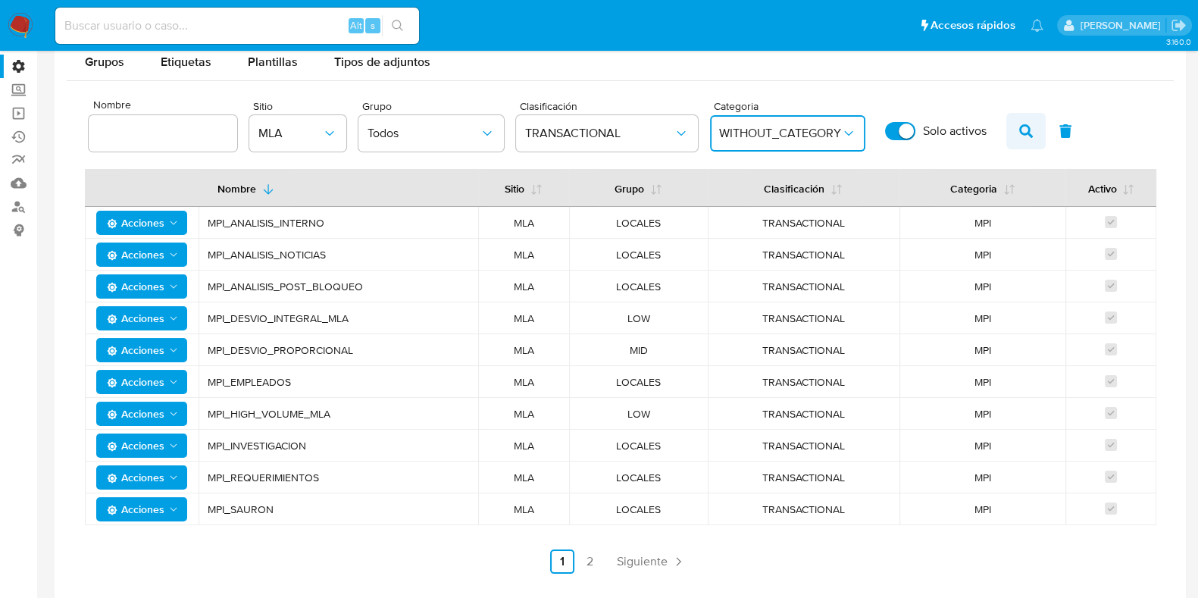
click at [1022, 127] on icon "button" at bounding box center [1026, 131] width 14 height 14
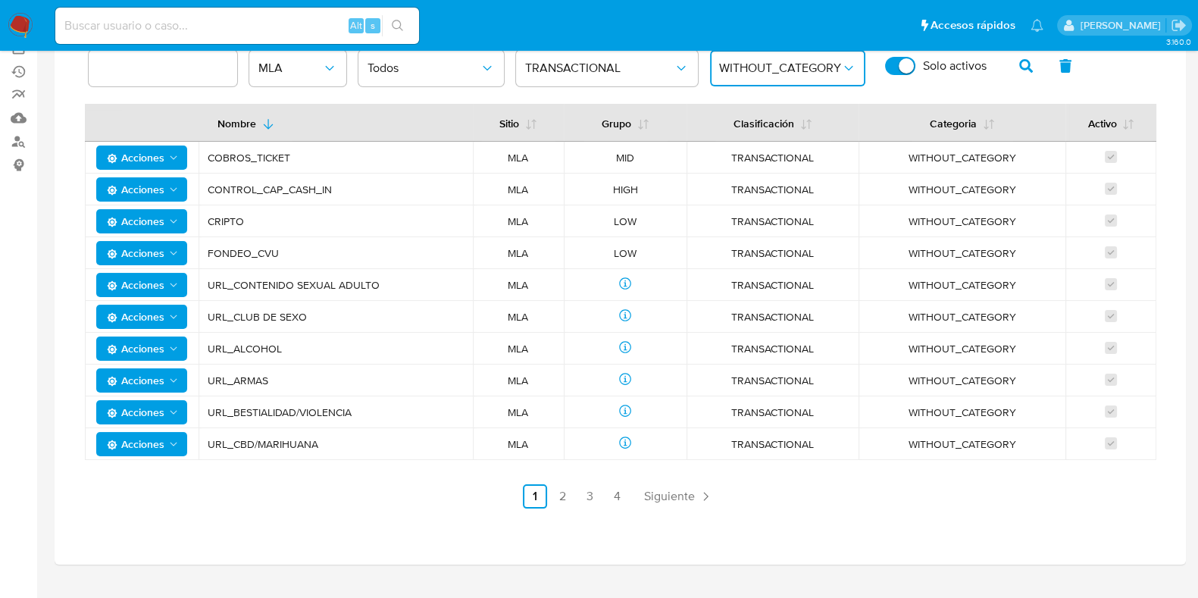
scroll to position [200, 0]
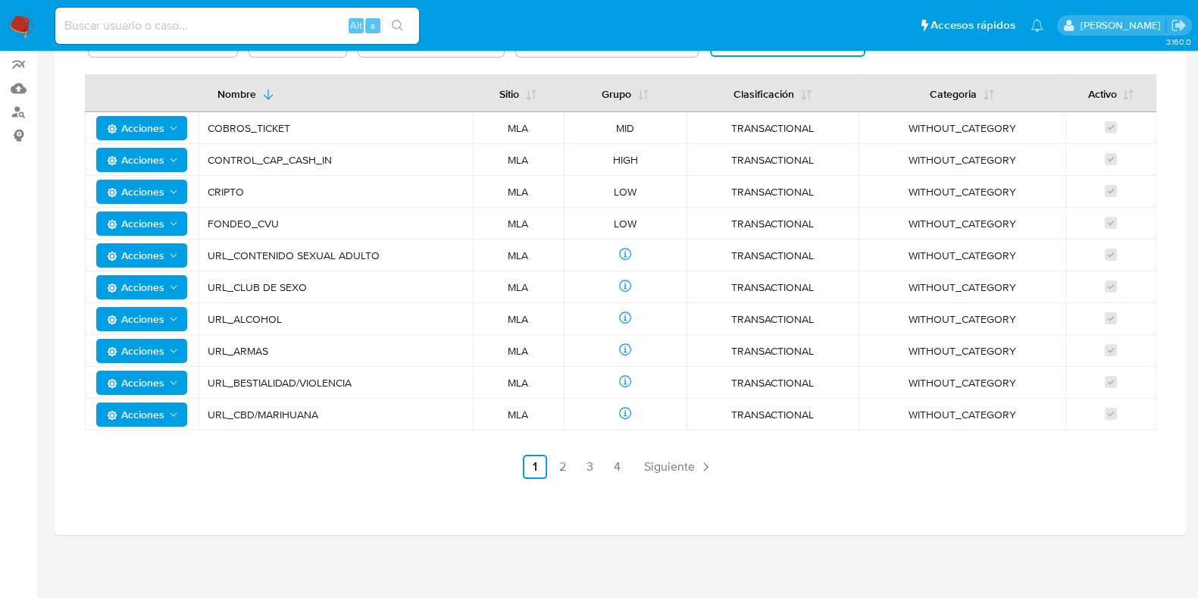
drag, startPoint x: 290, startPoint y: 349, endPoint x: 207, endPoint y: 275, distance: 111.1
click at [207, 275] on tbody "Acciones COBROS_TICKET MLA MID TRANSACTIONAL WITHOUT_CATEGORY Acciones CONTROL_…" at bounding box center [621, 271] width 1072 height 318
click at [375, 307] on td "URL_ALCOHOL" at bounding box center [336, 319] width 274 height 32
drag, startPoint x: 345, startPoint y: 339, endPoint x: 212, endPoint y: 287, distance: 142.3
click at [212, 287] on tbody "Acciones COBROS_TICKET MLA MID TRANSACTIONAL WITHOUT_CATEGORY Acciones CONTROL_…" at bounding box center [621, 271] width 1072 height 318
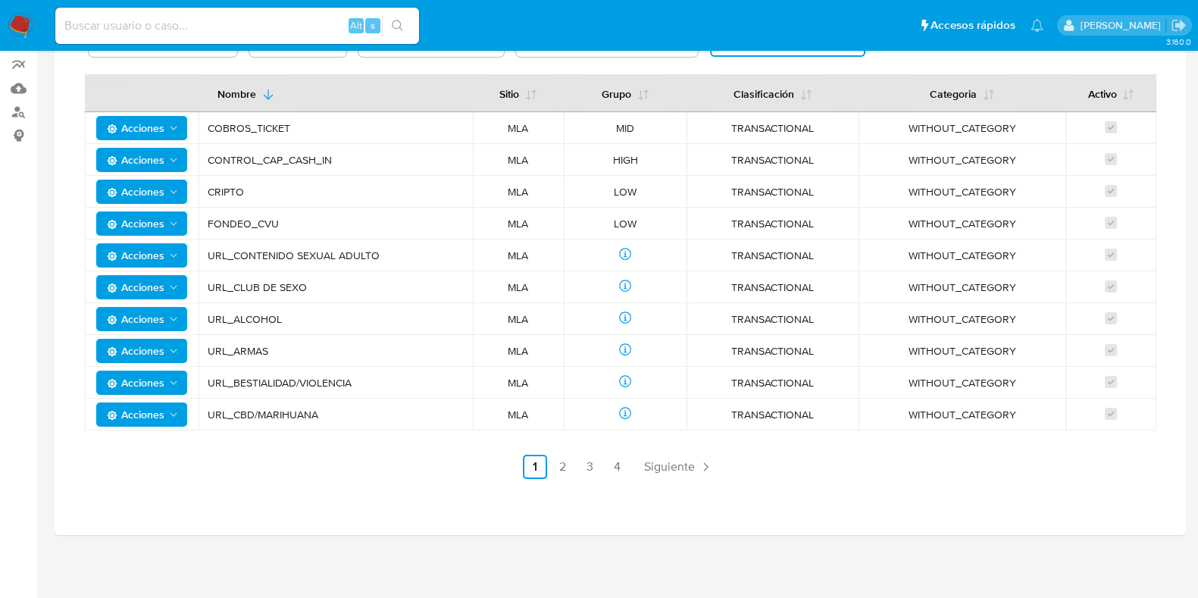
click at [349, 296] on td "URL_CLUB DE SEXO" at bounding box center [336, 287] width 274 height 32
drag, startPoint x: 292, startPoint y: 342, endPoint x: 212, endPoint y: 281, distance: 100.0
click at [212, 281] on tbody "Acciones COBROS_TICKET MLA MID TRANSACTIONAL WITHOUT_CATEGORY Acciones CONTROL_…" at bounding box center [621, 271] width 1072 height 318
click at [302, 339] on td "URL_ARMAS" at bounding box center [336, 351] width 274 height 32
drag, startPoint x: 273, startPoint y: 344, endPoint x: 204, endPoint y: 289, distance: 88.4
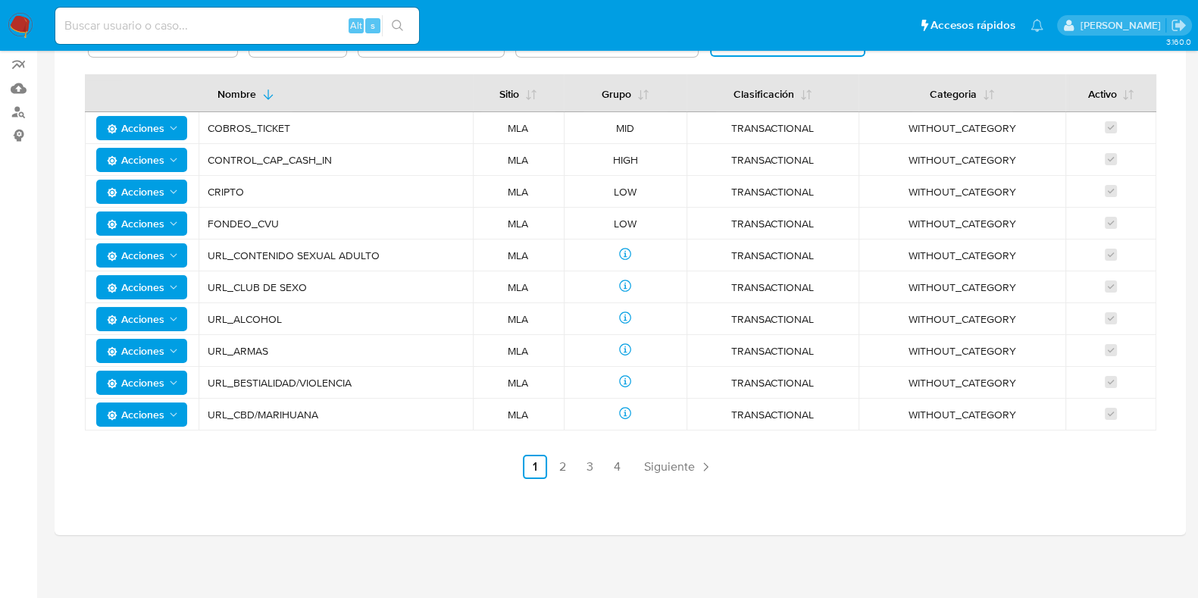
click at [204, 289] on tbody "Acciones COBROS_TICKET MLA MID TRANSACTIONAL WITHOUT_CATEGORY Acciones CONTROL_…" at bounding box center [621, 271] width 1072 height 318
click at [319, 494] on div "Grupos Etiquetas Plantillas Tipos de adjuntos Nombre Sitio MLA Grupo Todos Clas…" at bounding box center [620, 220] width 1131 height 566
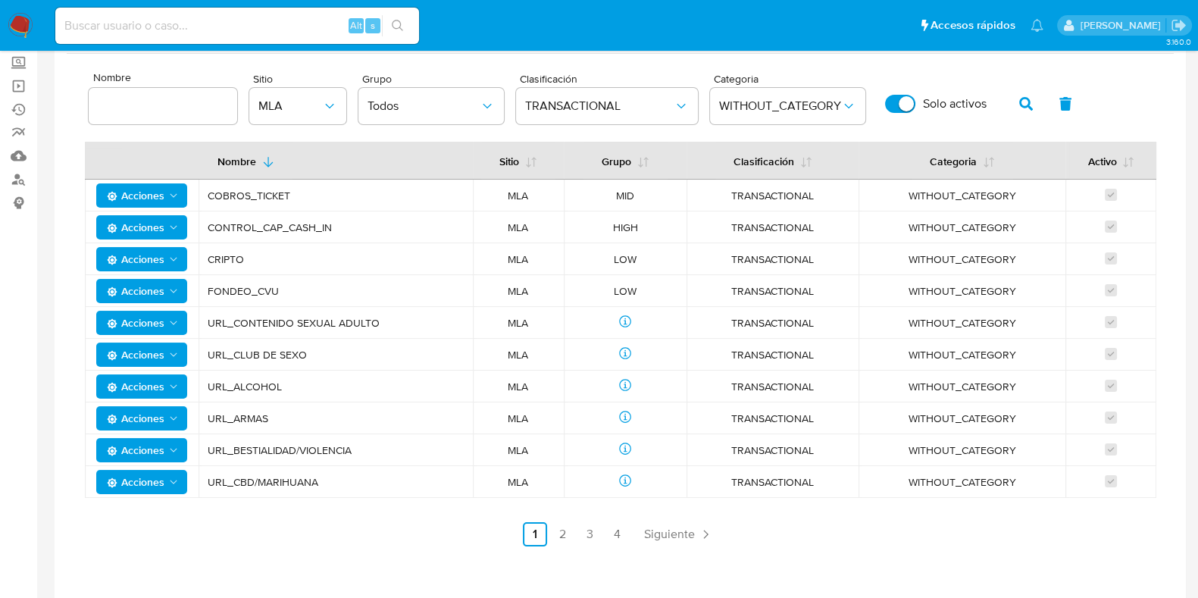
scroll to position [105, 0]
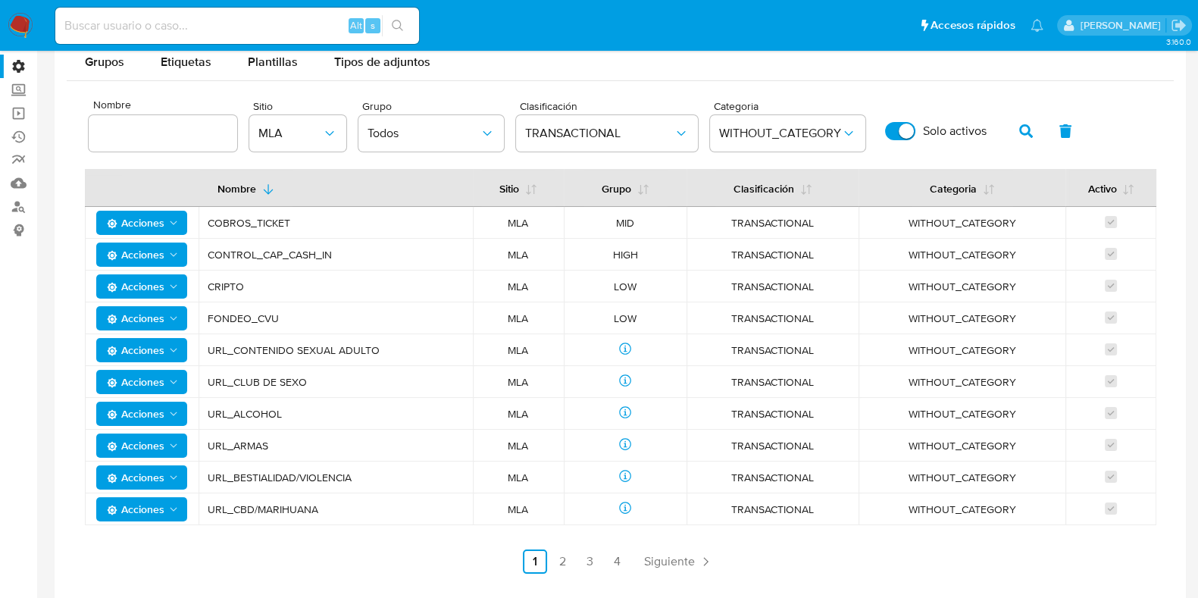
click at [652, 77] on div "Grupos Etiquetas Plantillas Tipos de adjuntos" at bounding box center [620, 62] width 1107 height 36
